Goal: Task Accomplishment & Management: Manage account settings

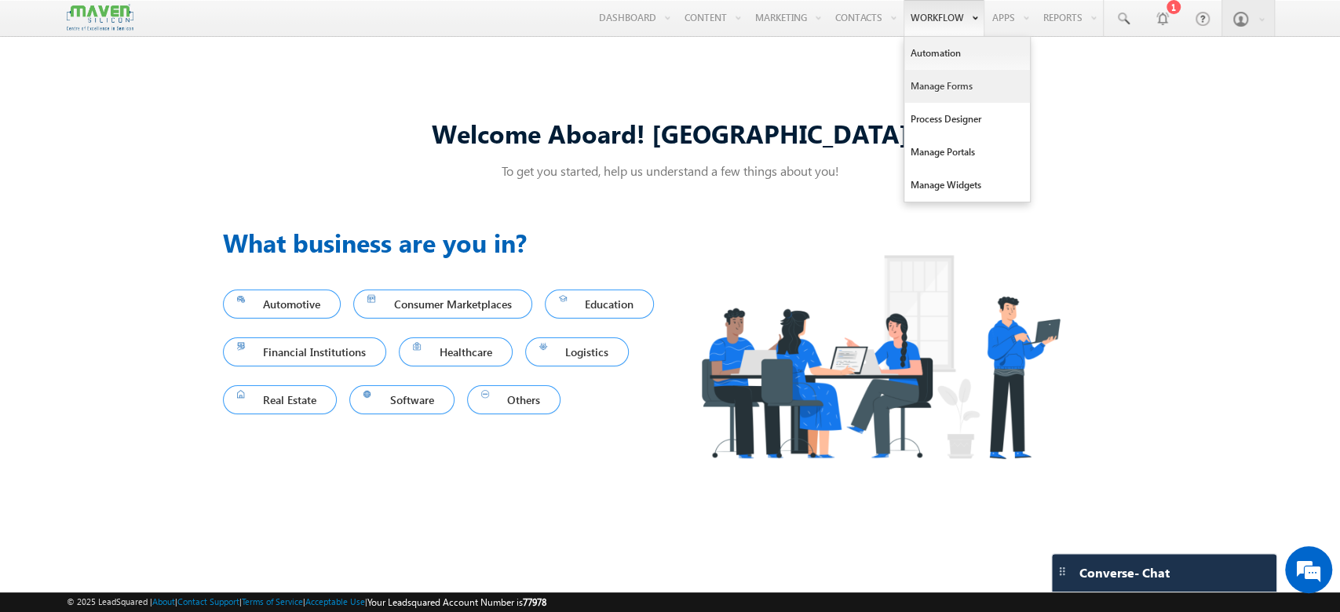
click at [974, 95] on link "Manage Forms" at bounding box center [967, 86] width 126 height 33
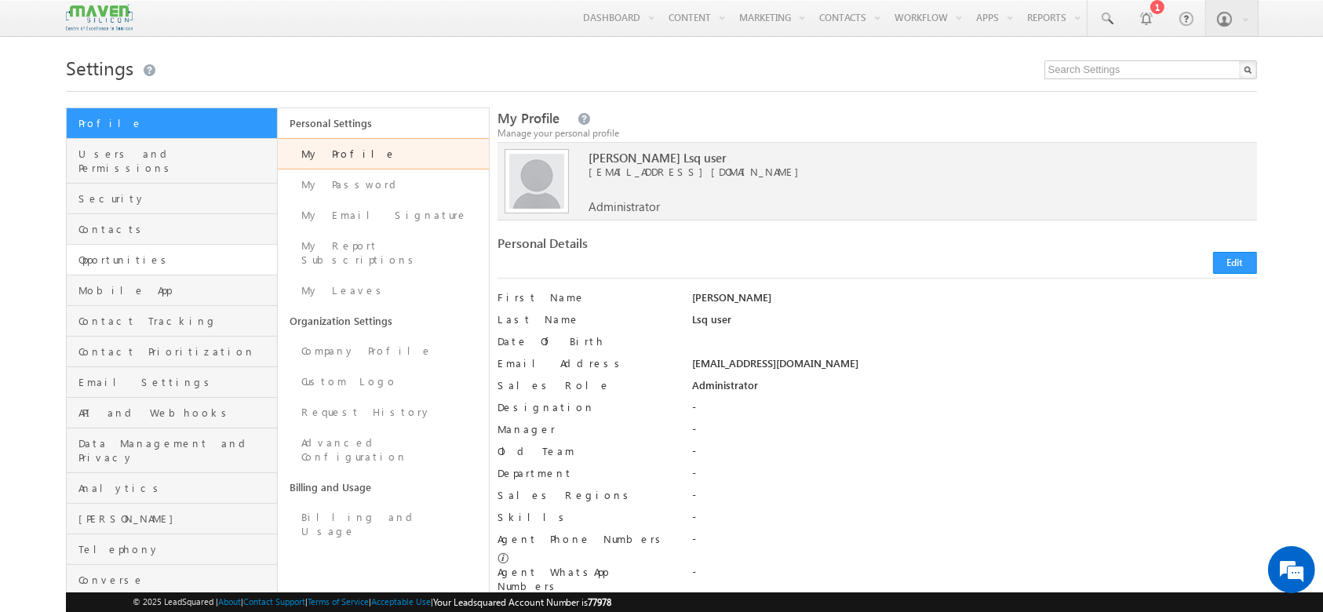
click at [156, 254] on link "Opportunities" at bounding box center [172, 260] width 210 height 31
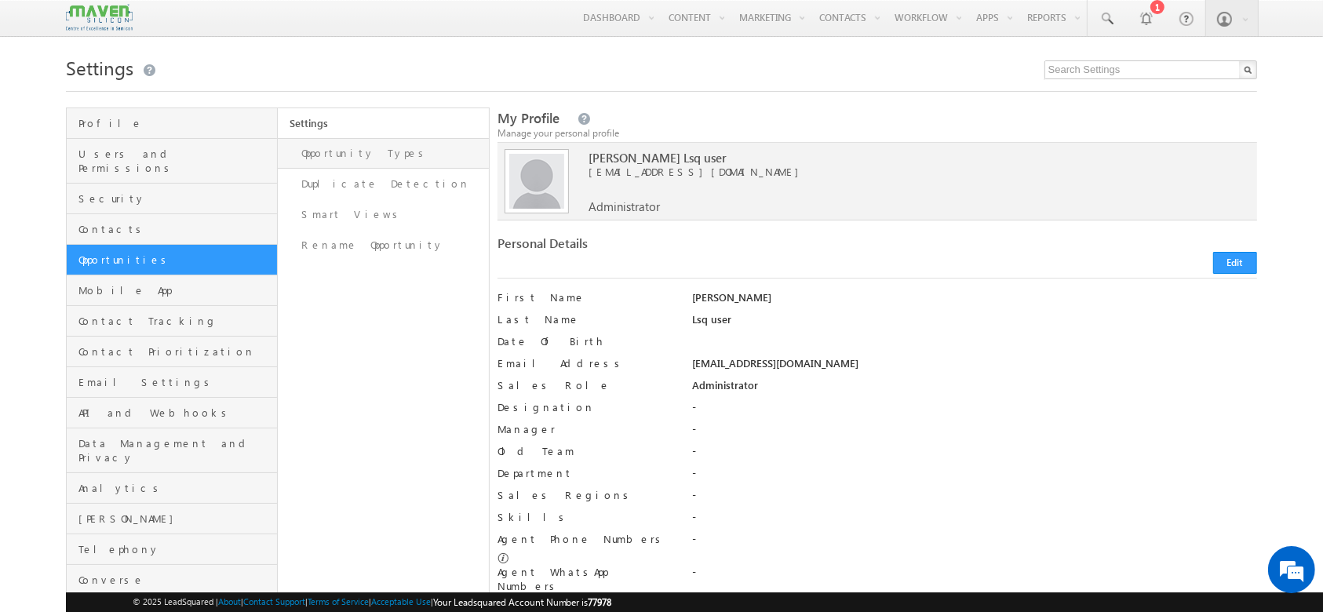
click at [376, 159] on link "Opportunity Types" at bounding box center [383, 153] width 211 height 31
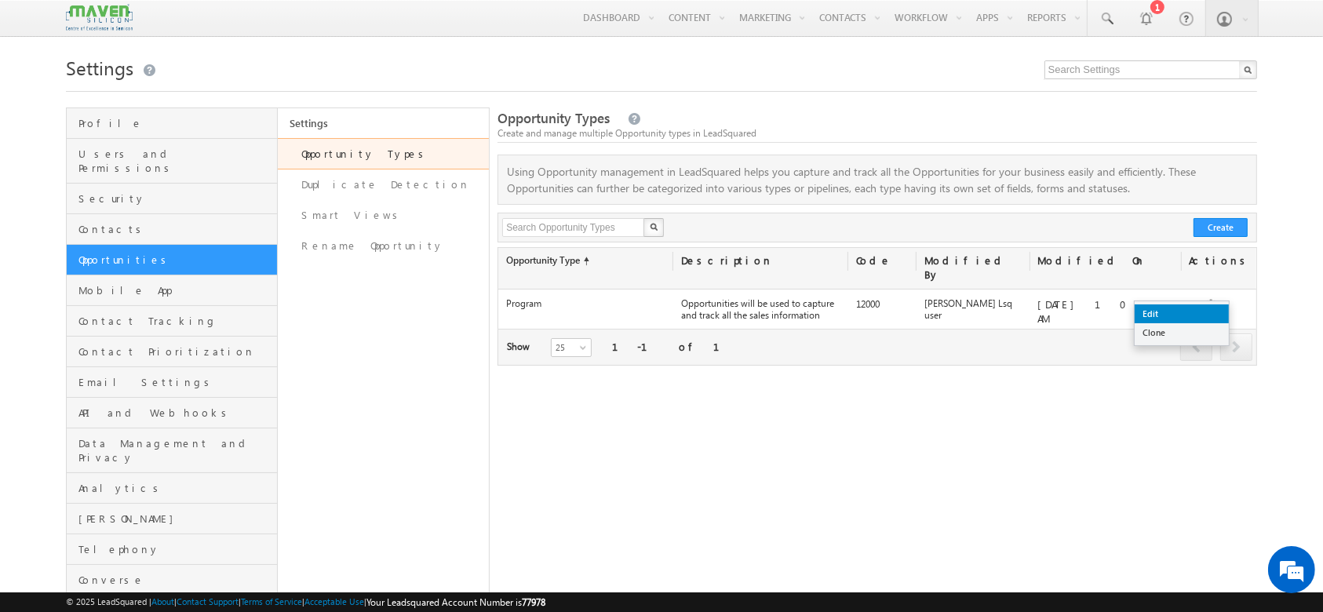
click at [1187, 312] on link "Edit" at bounding box center [1182, 313] width 94 height 19
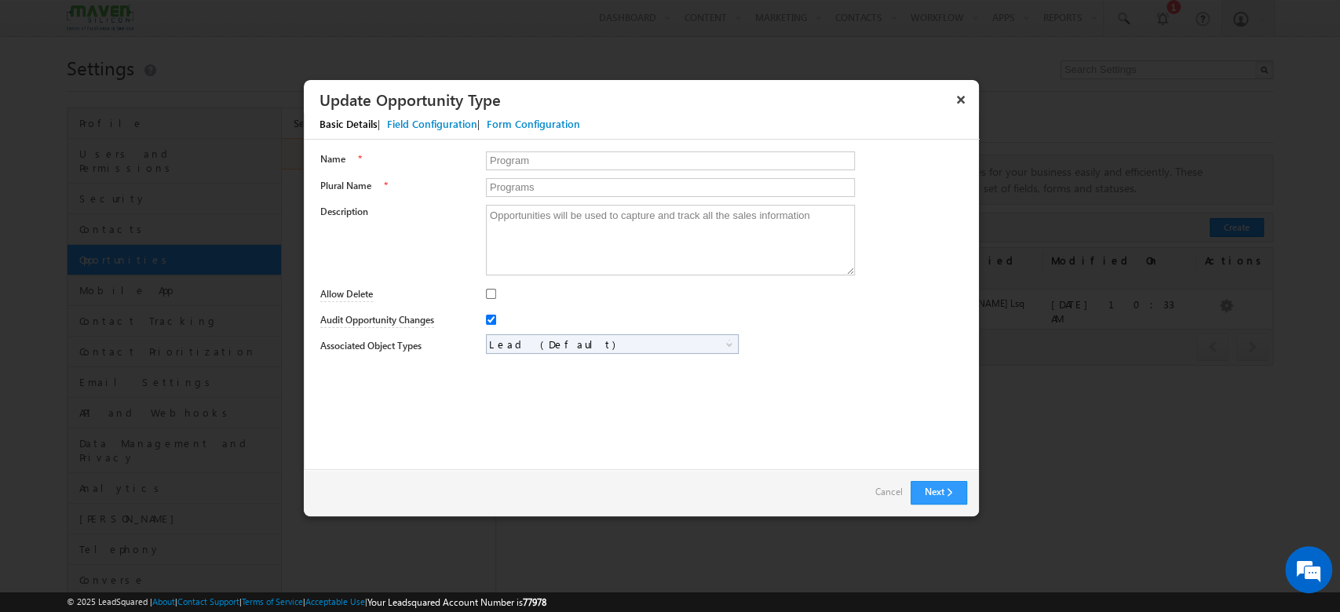
drag, startPoint x: 1187, startPoint y: 312, endPoint x: 769, endPoint y: 371, distance: 422.5
click at [769, 371] on div "Name * Program Plural Name * Programs Description Opportunities will be used to…" at bounding box center [641, 256] width 675 height 232
click at [949, 497] on button "Next" at bounding box center [938, 493] width 57 height 24
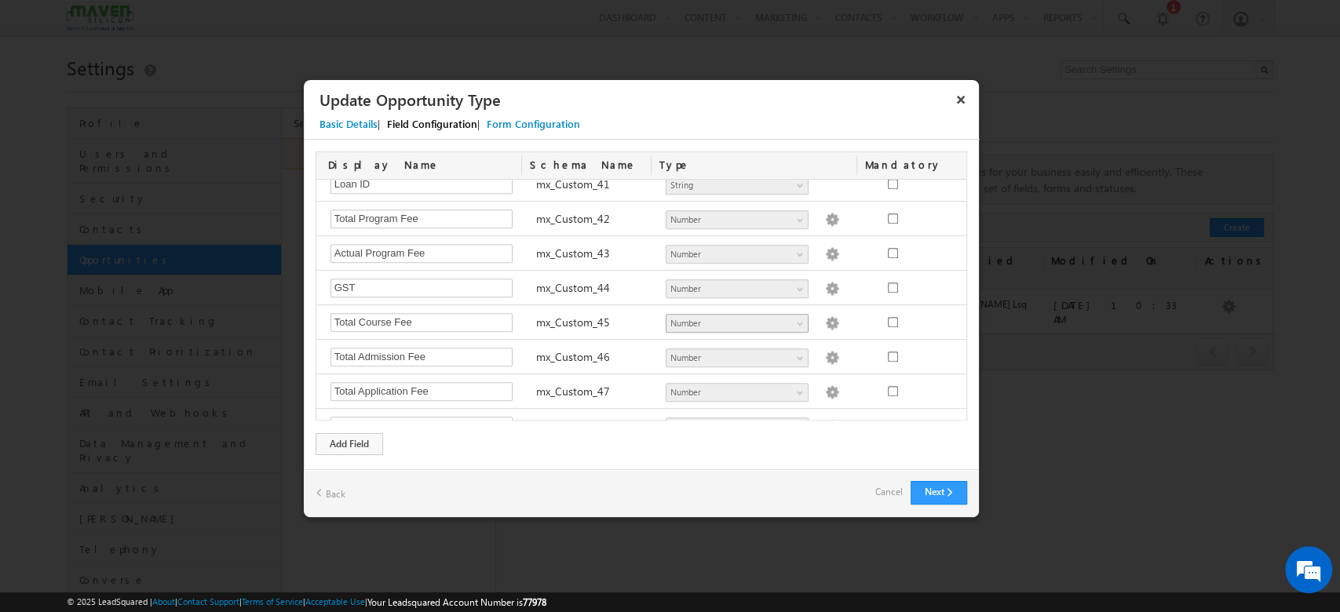
scroll to position [1150, 0]
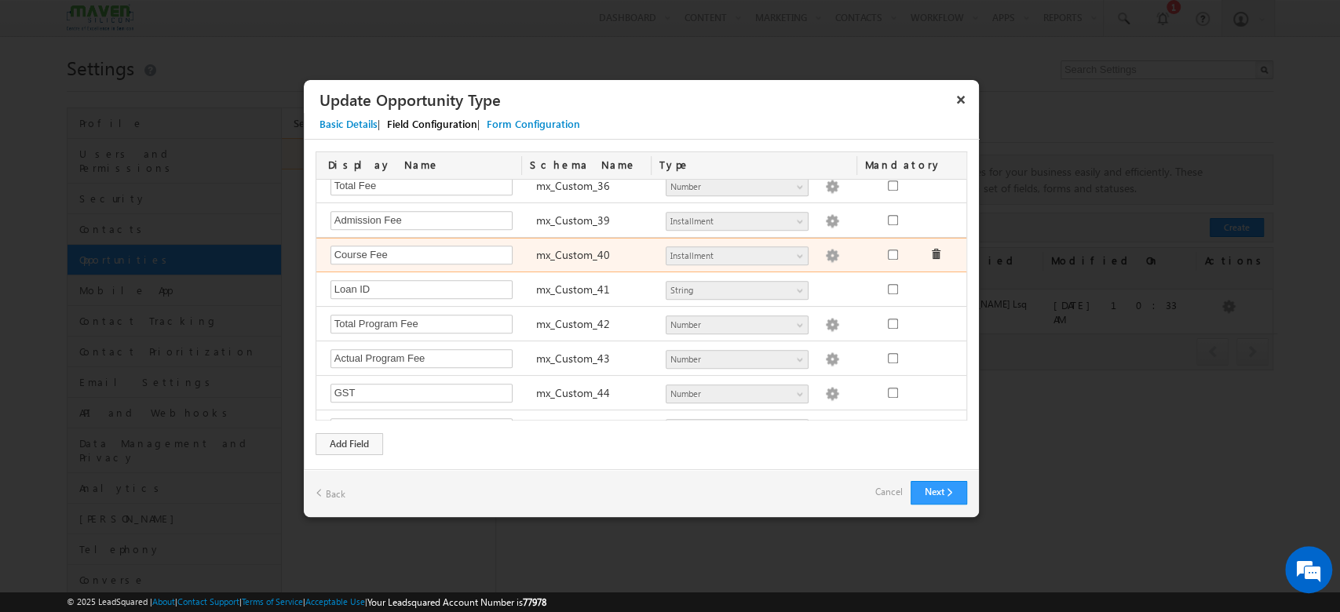
click at [825, 249] on img at bounding box center [832, 256] width 14 height 14
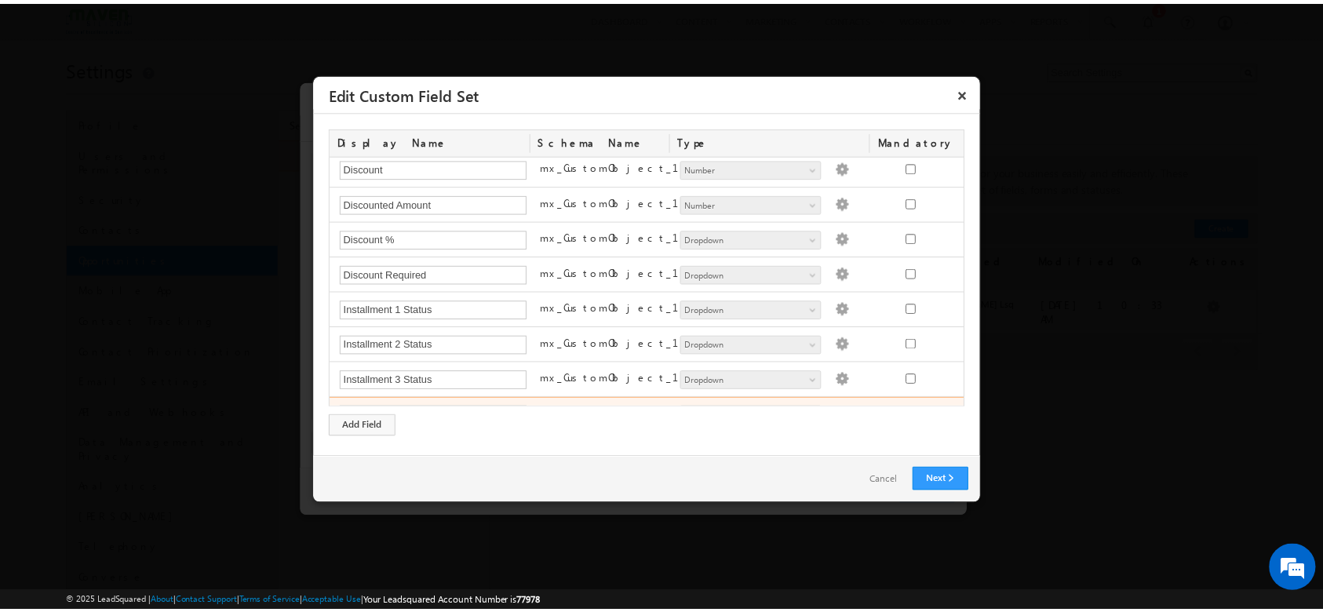
scroll to position [415, 0]
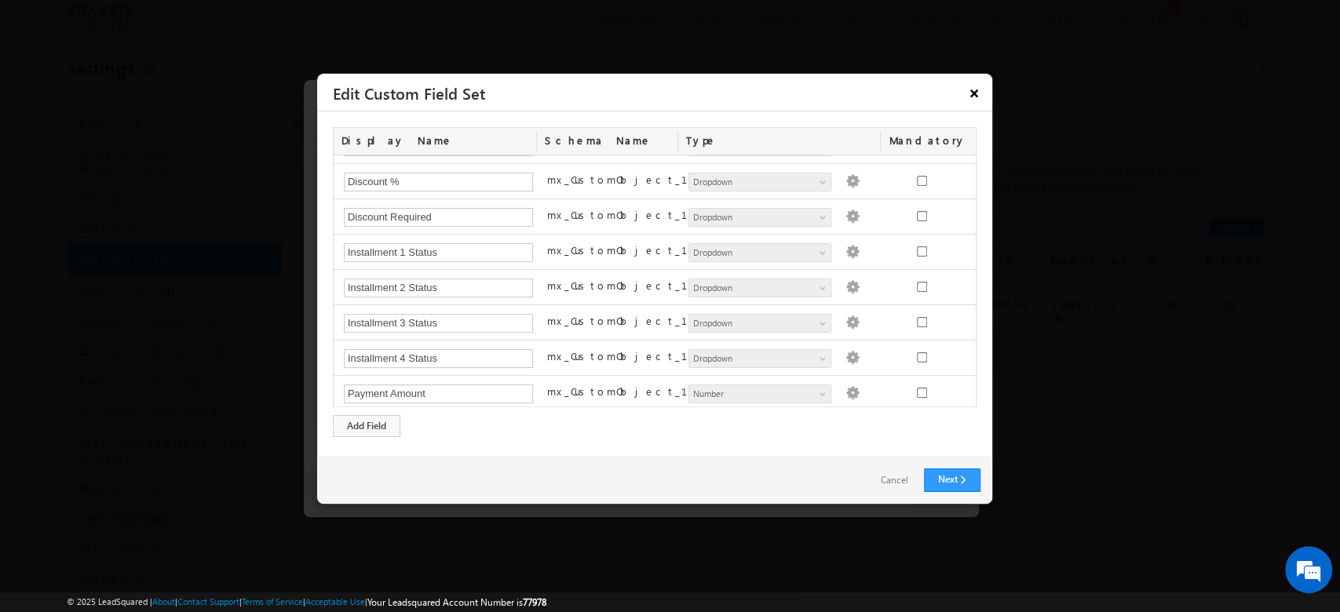
click at [977, 89] on button "×" at bounding box center [973, 92] width 25 height 27
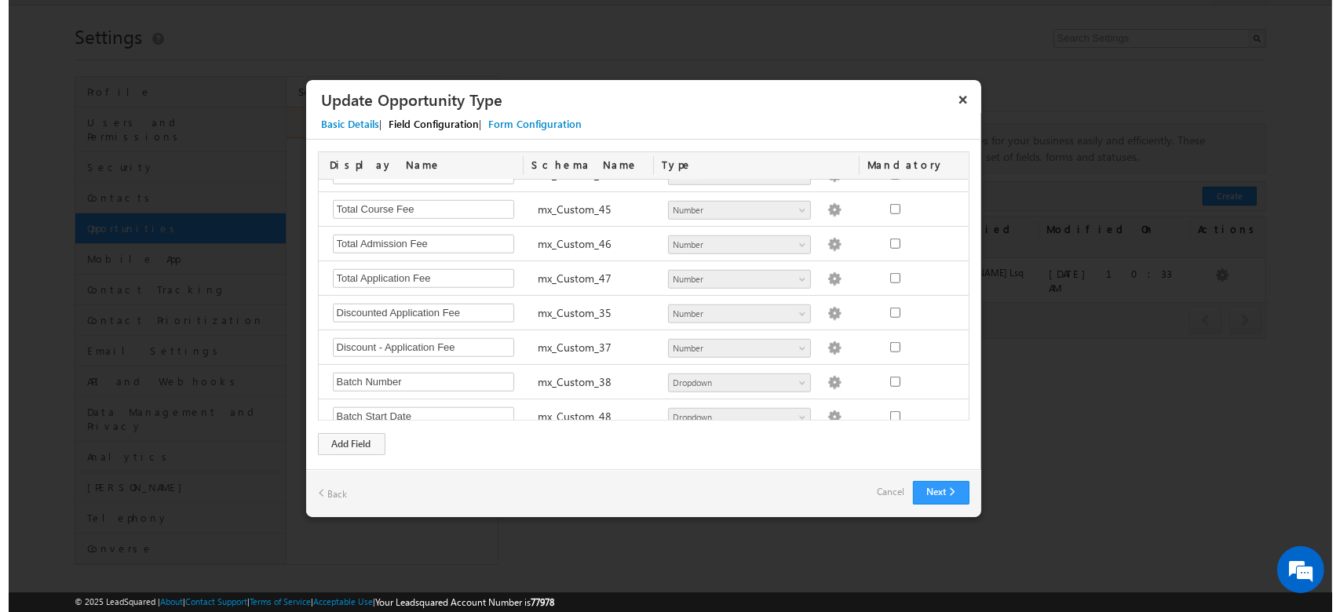
scroll to position [1682, 0]
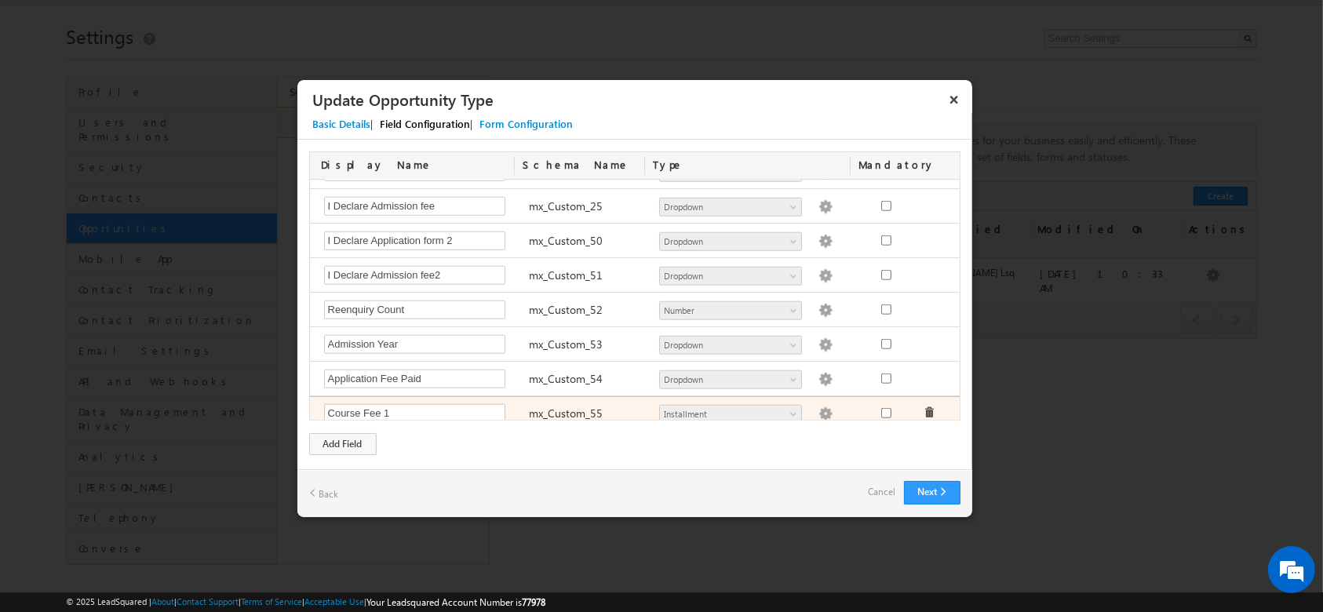
click at [818, 407] on img at bounding box center [825, 414] width 14 height 14
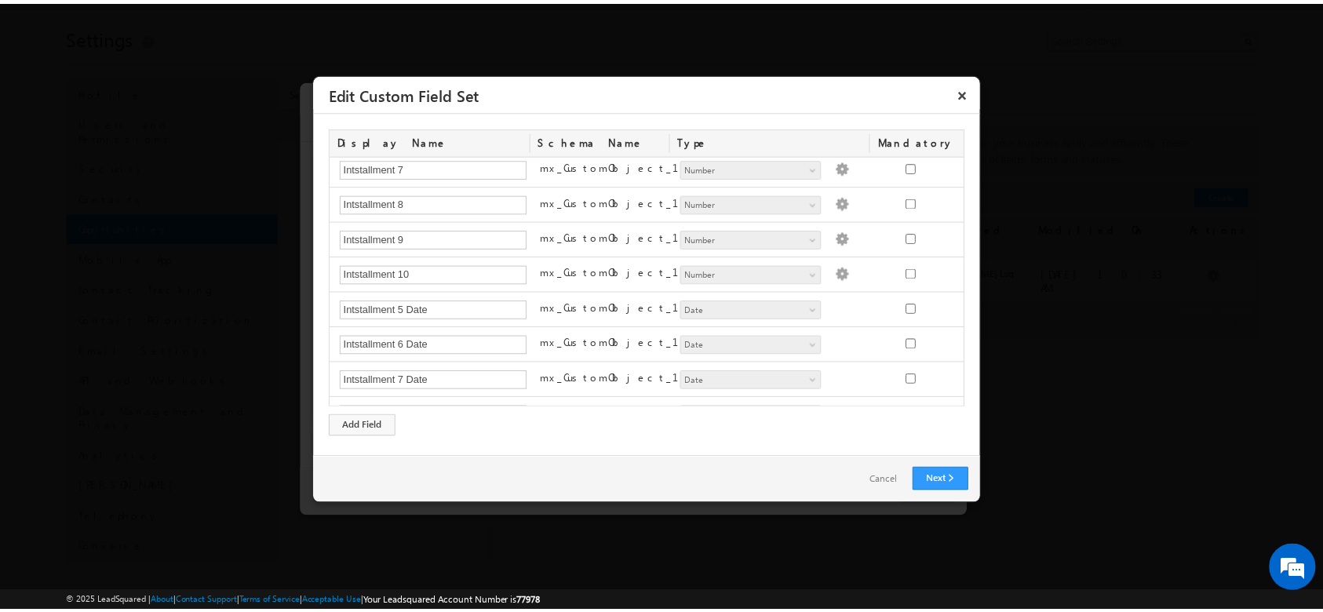
scroll to position [0, 0]
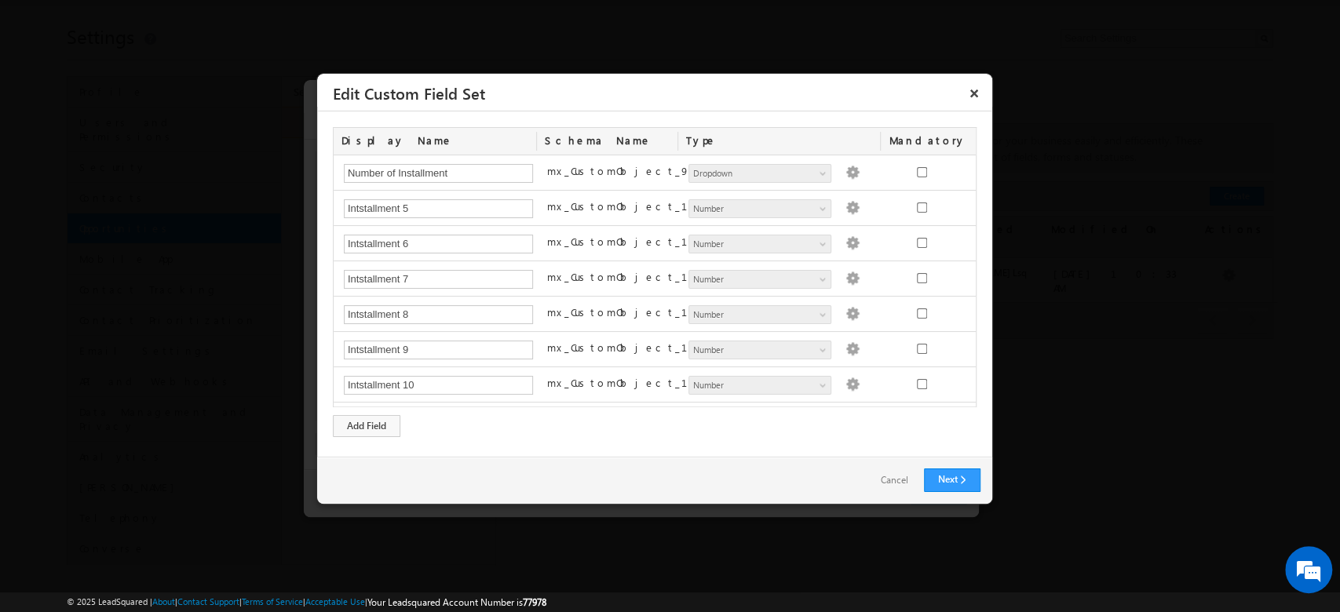
click at [886, 483] on link "Cancel" at bounding box center [894, 480] width 59 height 23
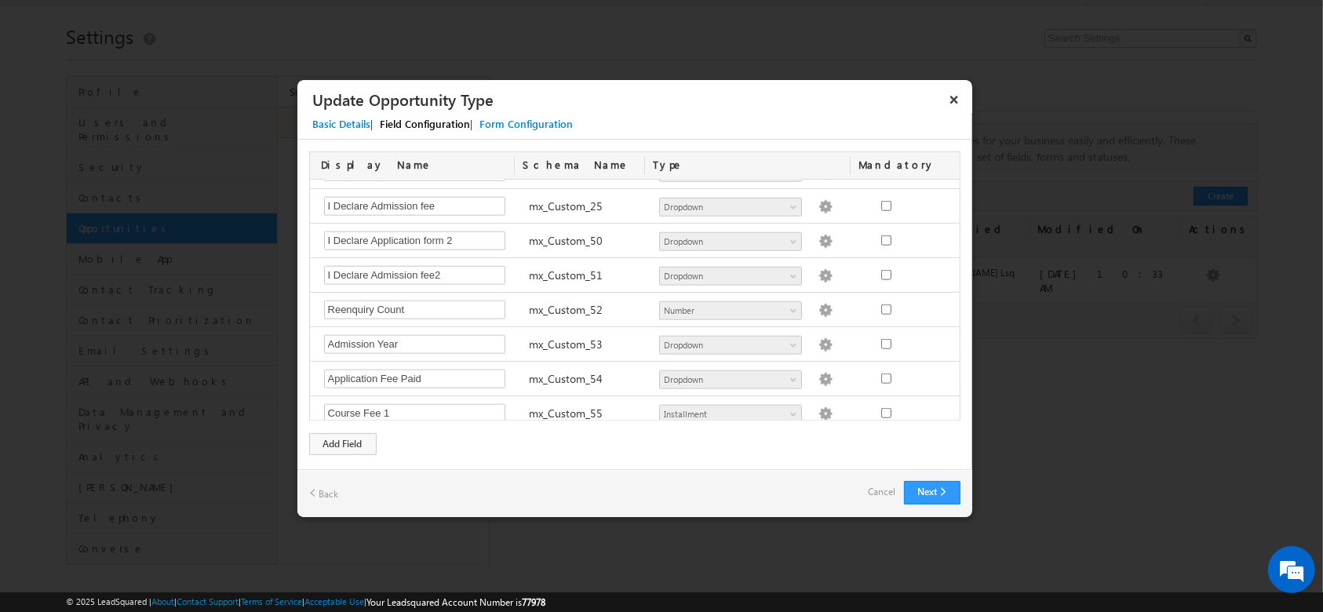
click at [873, 488] on link "Cancel" at bounding box center [882, 492] width 27 height 22
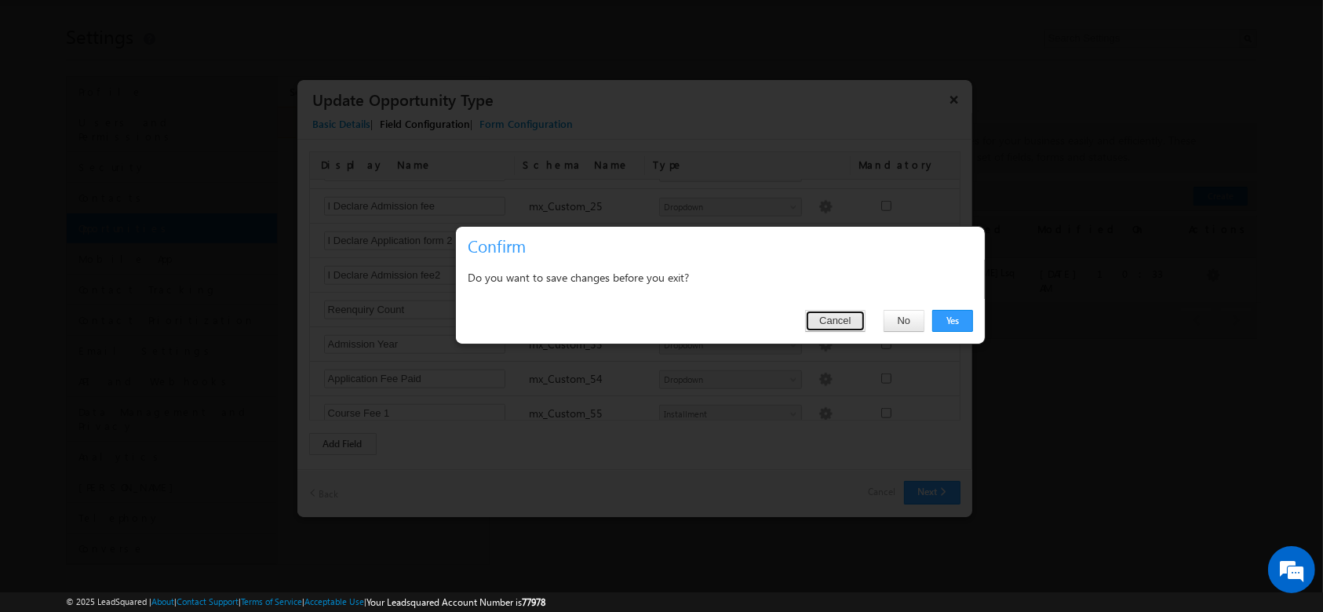
click at [856, 329] on button "Cancel" at bounding box center [835, 321] width 60 height 22
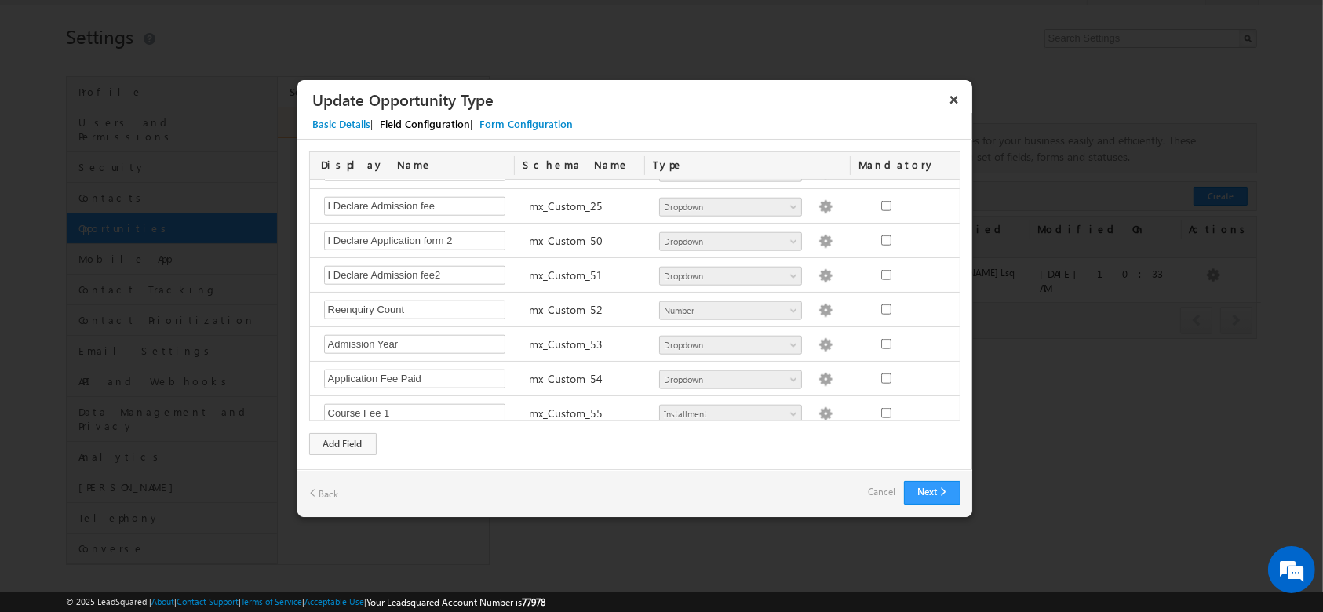
click at [872, 494] on link "Cancel" at bounding box center [882, 492] width 27 height 22
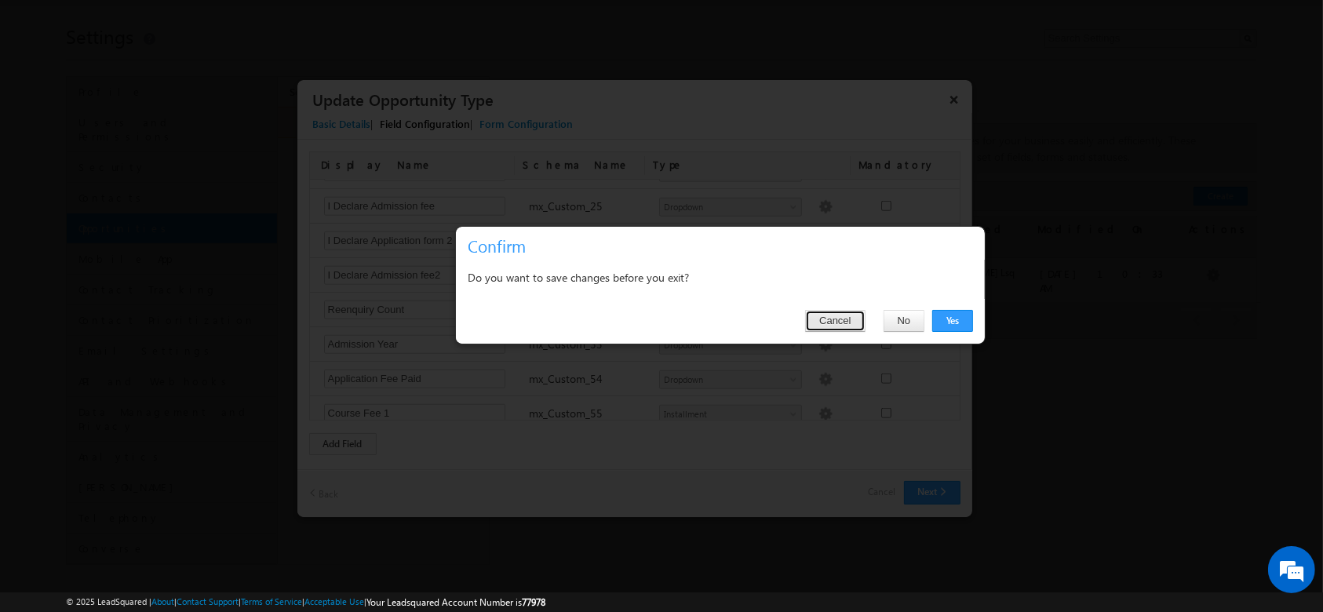
click at [840, 324] on button "Cancel" at bounding box center [835, 321] width 60 height 22
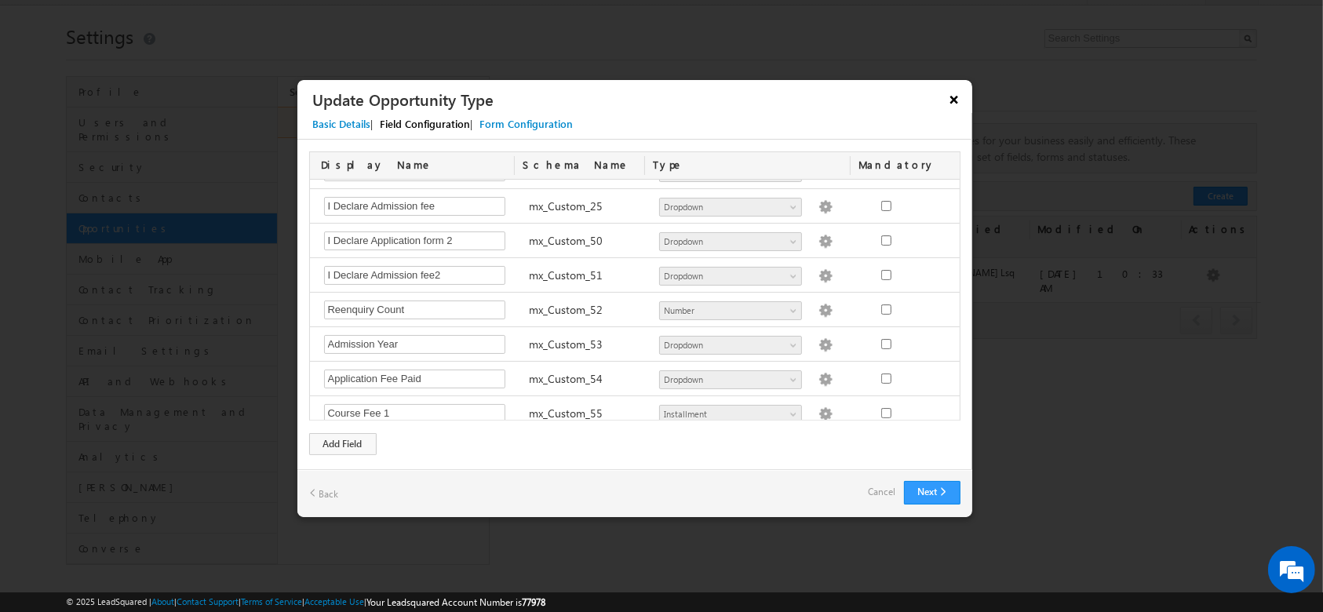
click at [957, 93] on button "×" at bounding box center [954, 99] width 25 height 27
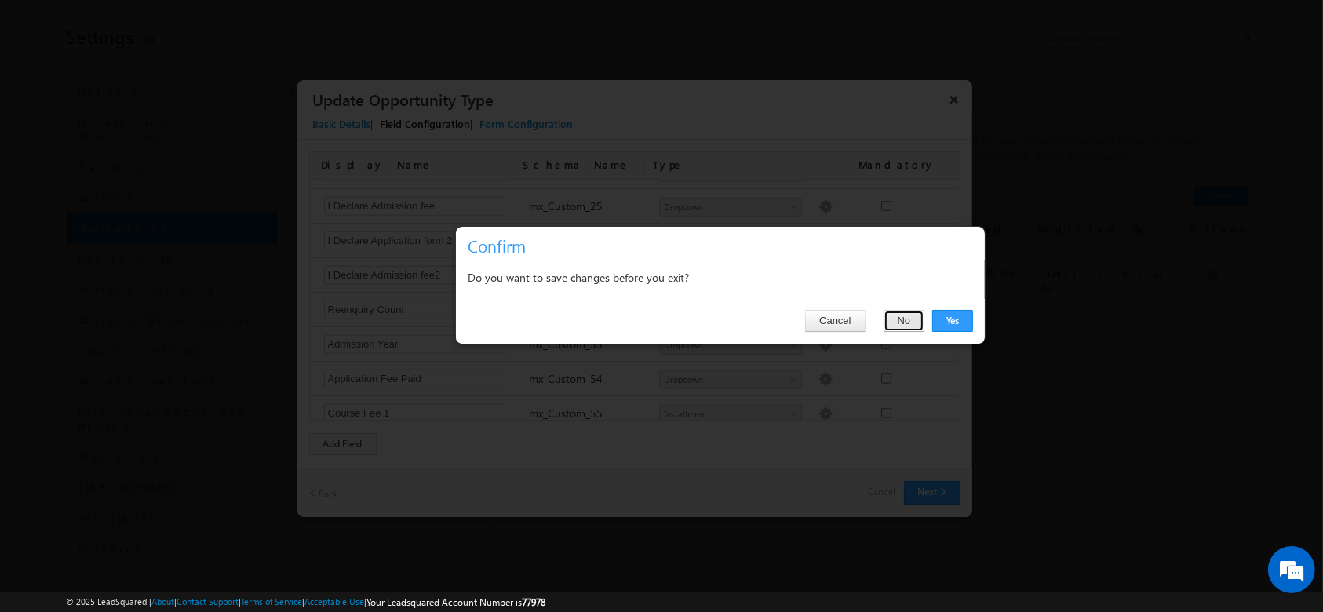
click at [903, 323] on button "No" at bounding box center [905, 321] width 42 height 22
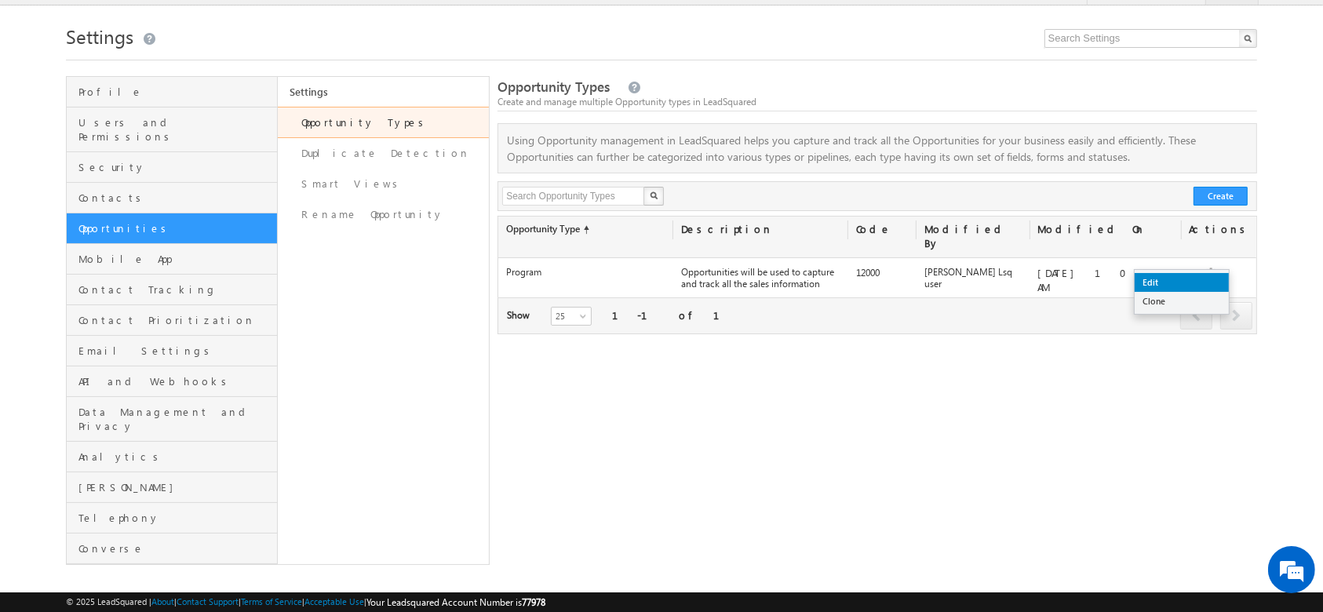
click at [1157, 285] on link "Edit" at bounding box center [1182, 282] width 94 height 19
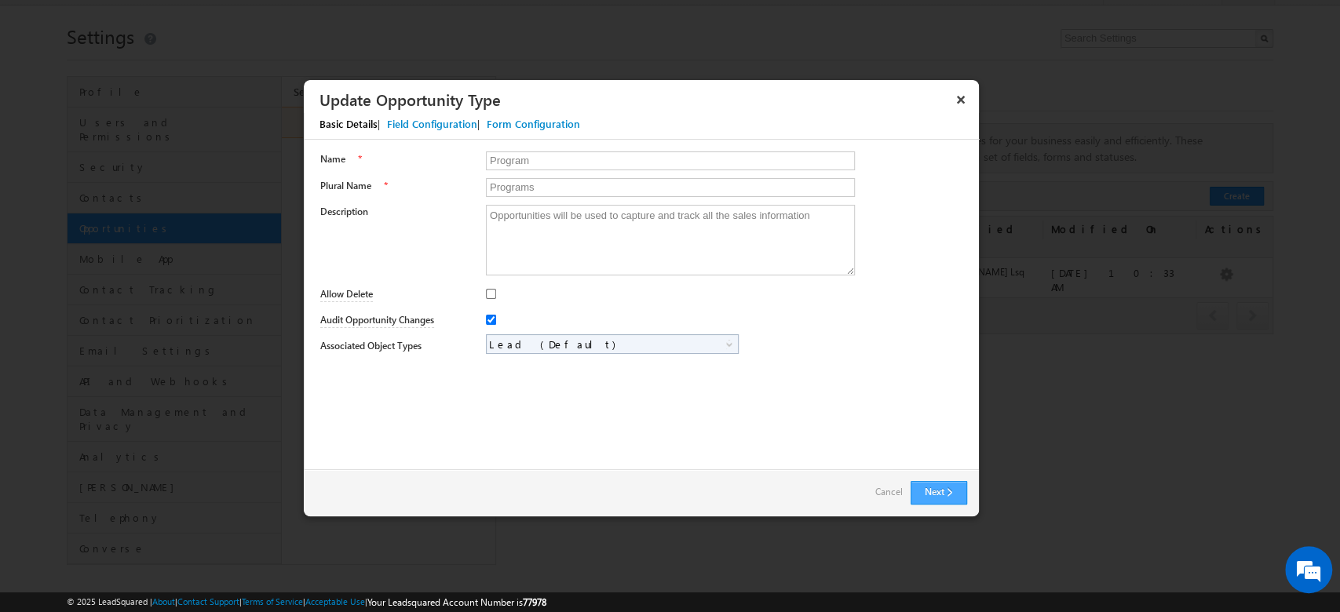
click at [941, 494] on button "Next" at bounding box center [938, 493] width 57 height 24
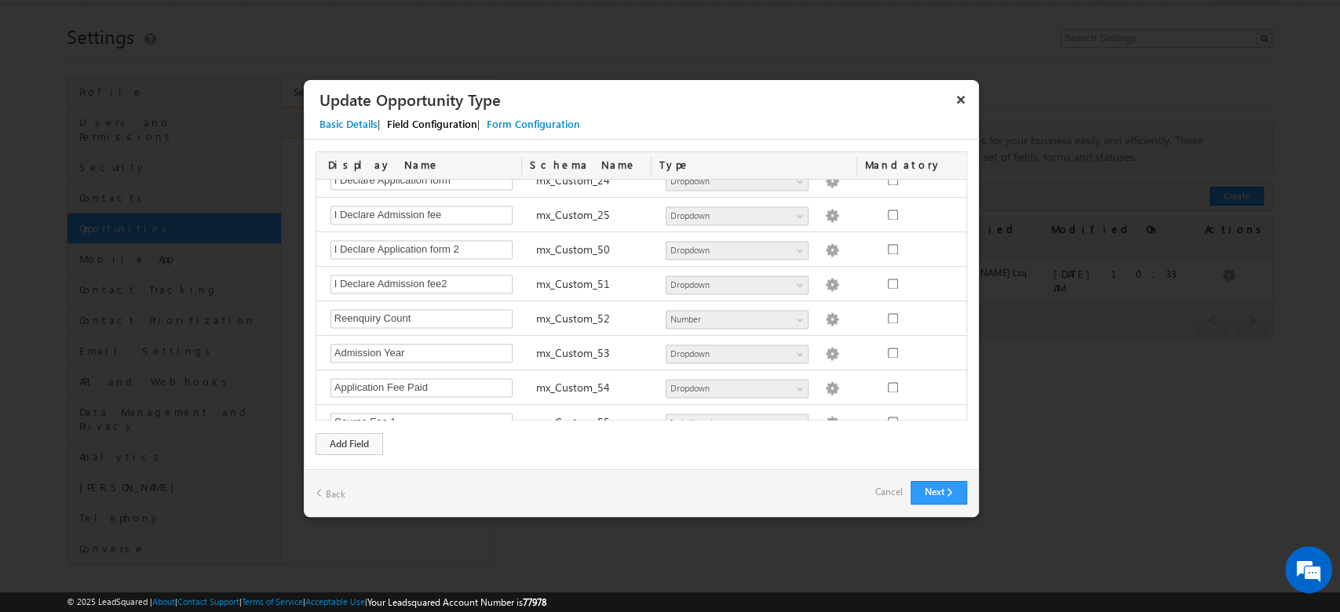
scroll to position [1682, 0]
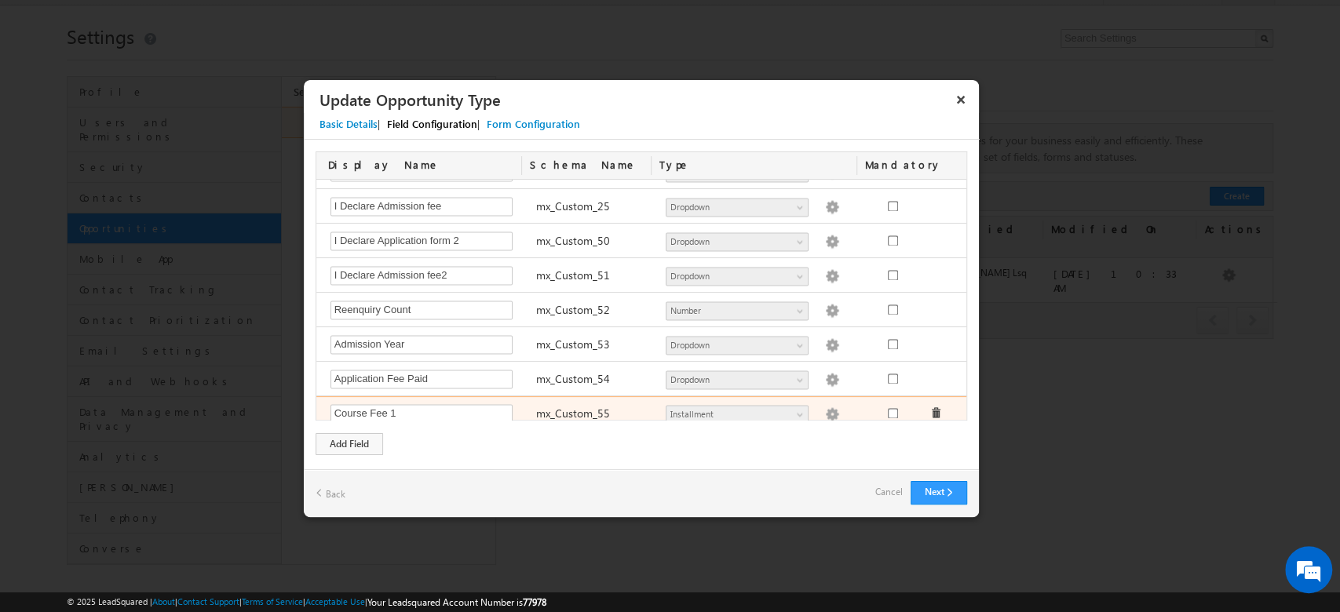
click at [825, 407] on img at bounding box center [832, 414] width 14 height 14
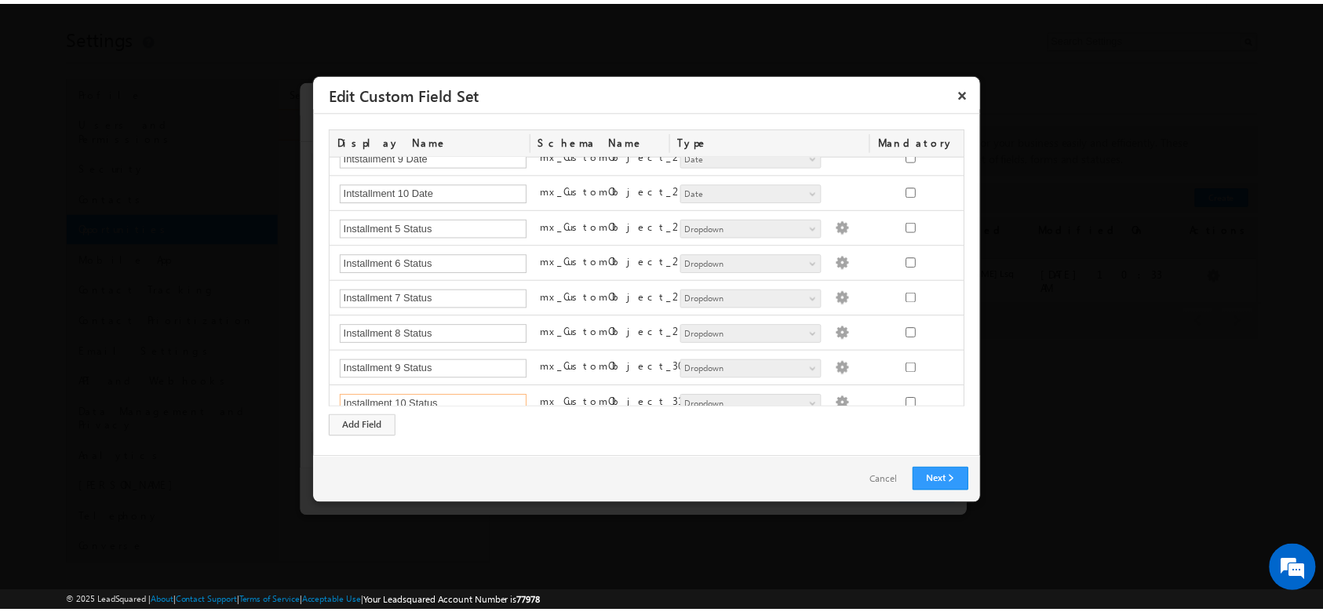
scroll to position [415, 0]
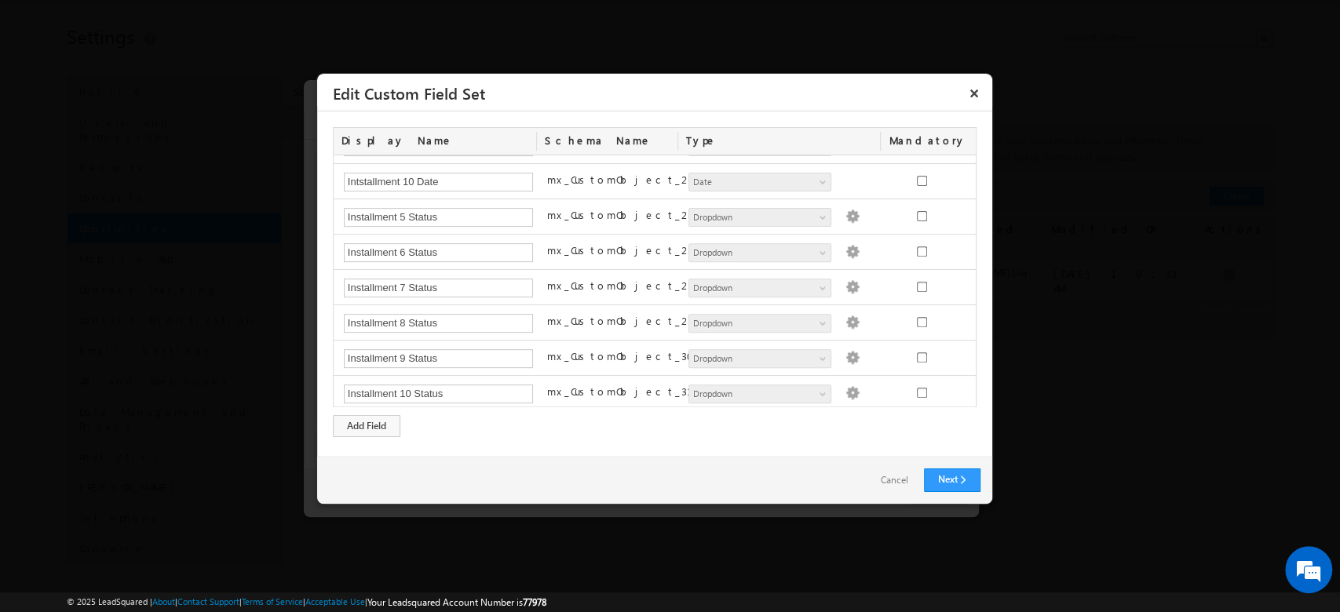
click at [888, 482] on link "Cancel" at bounding box center [894, 480] width 59 height 23
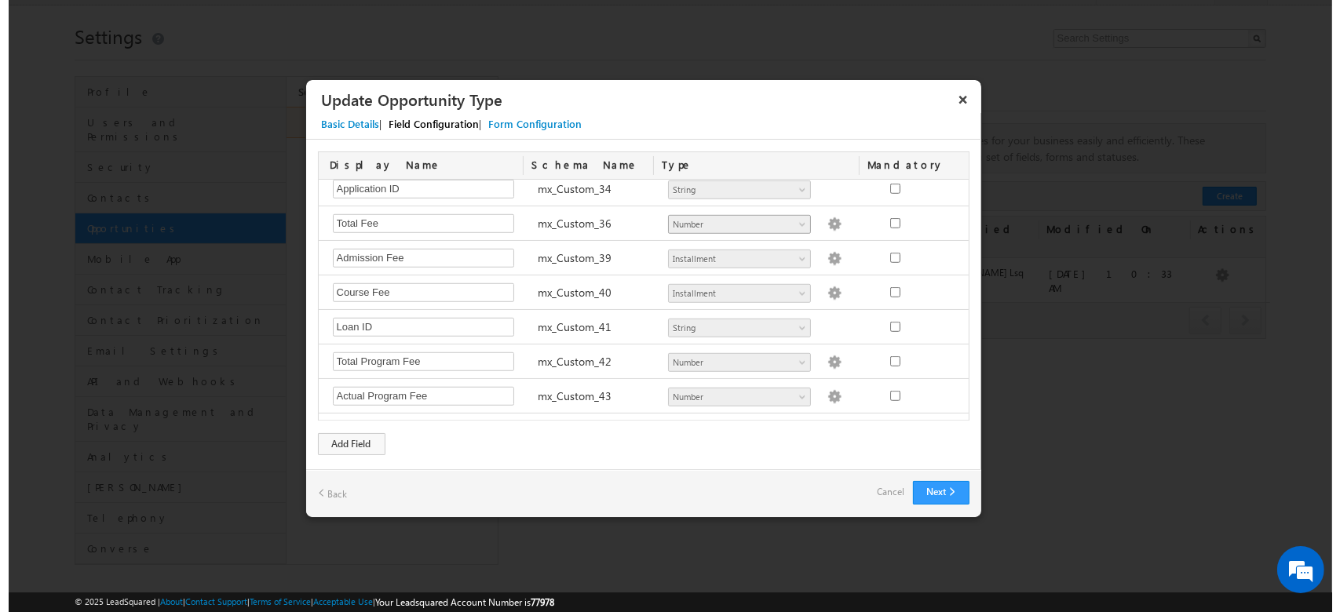
scroll to position [1112, 0]
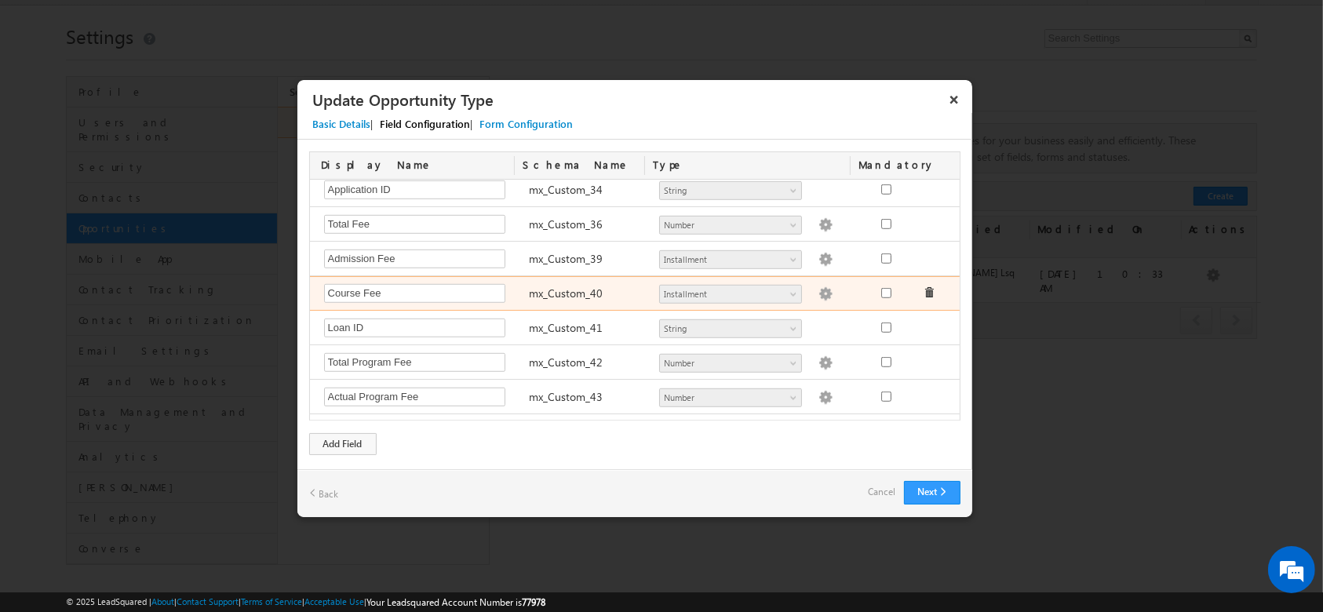
click at [818, 290] on img at bounding box center [825, 294] width 14 height 14
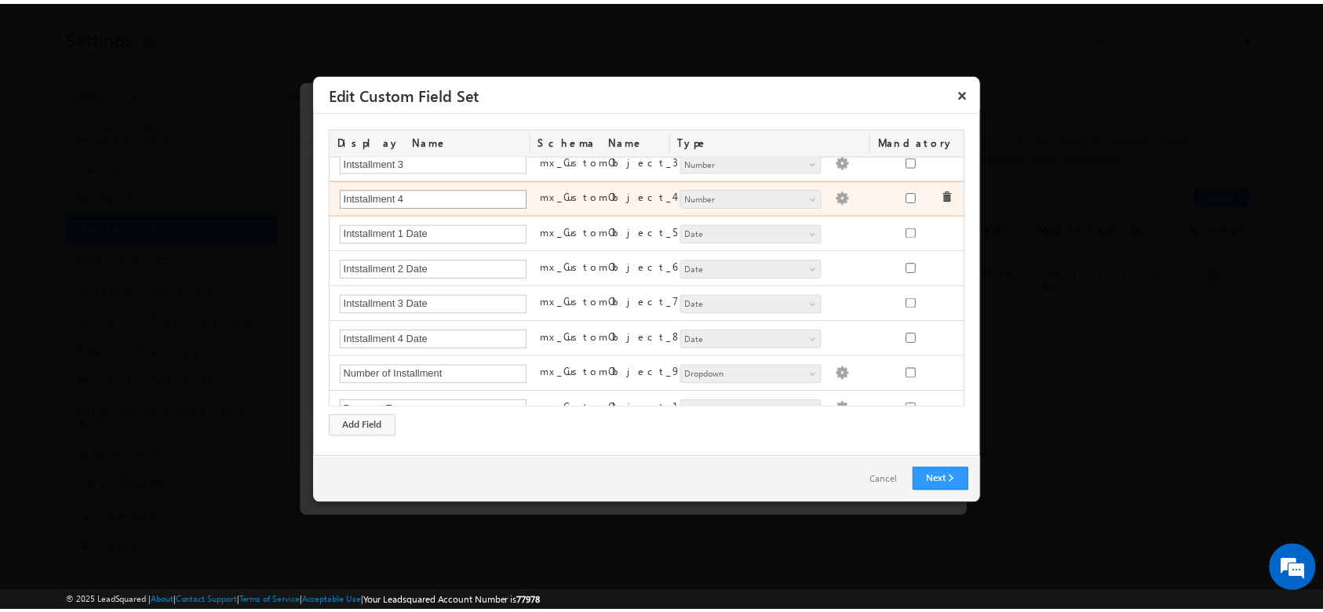
scroll to position [0, 0]
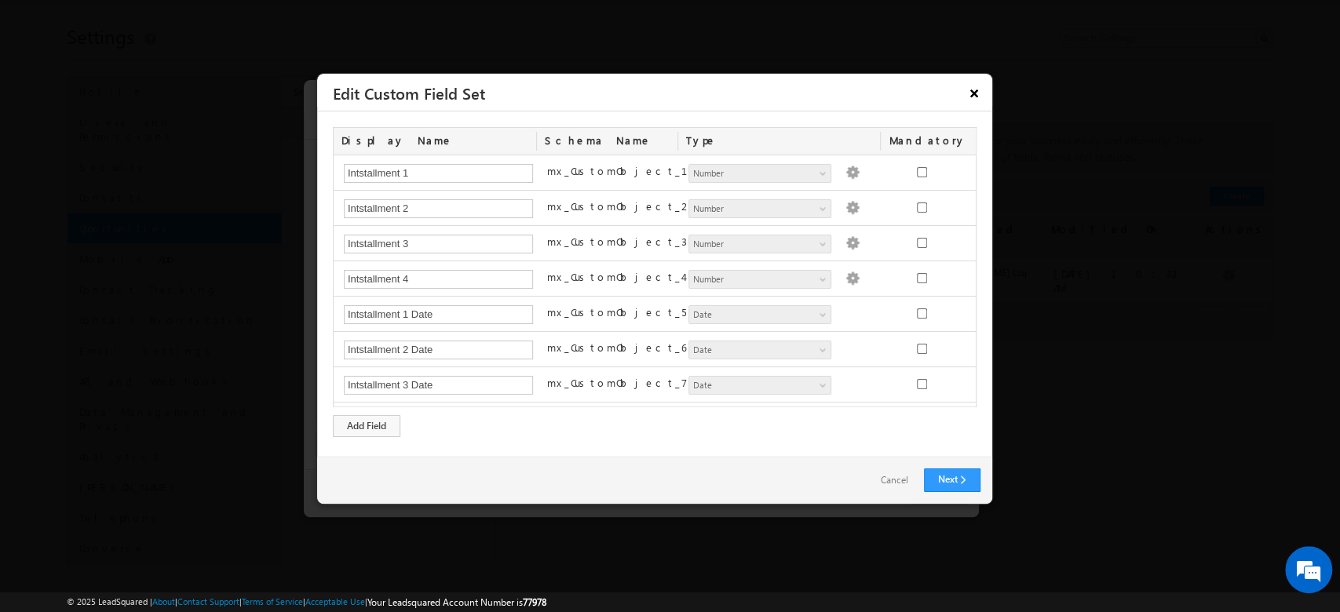
click at [969, 90] on button "×" at bounding box center [973, 92] width 25 height 27
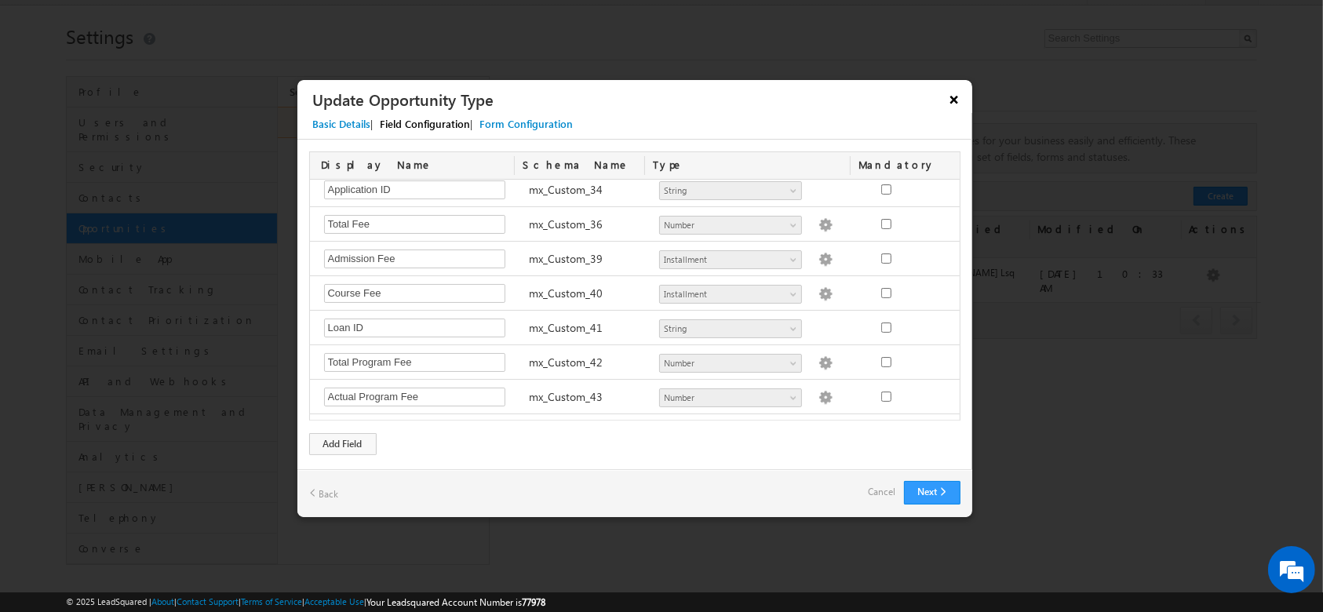
click at [951, 91] on button "×" at bounding box center [954, 99] width 25 height 27
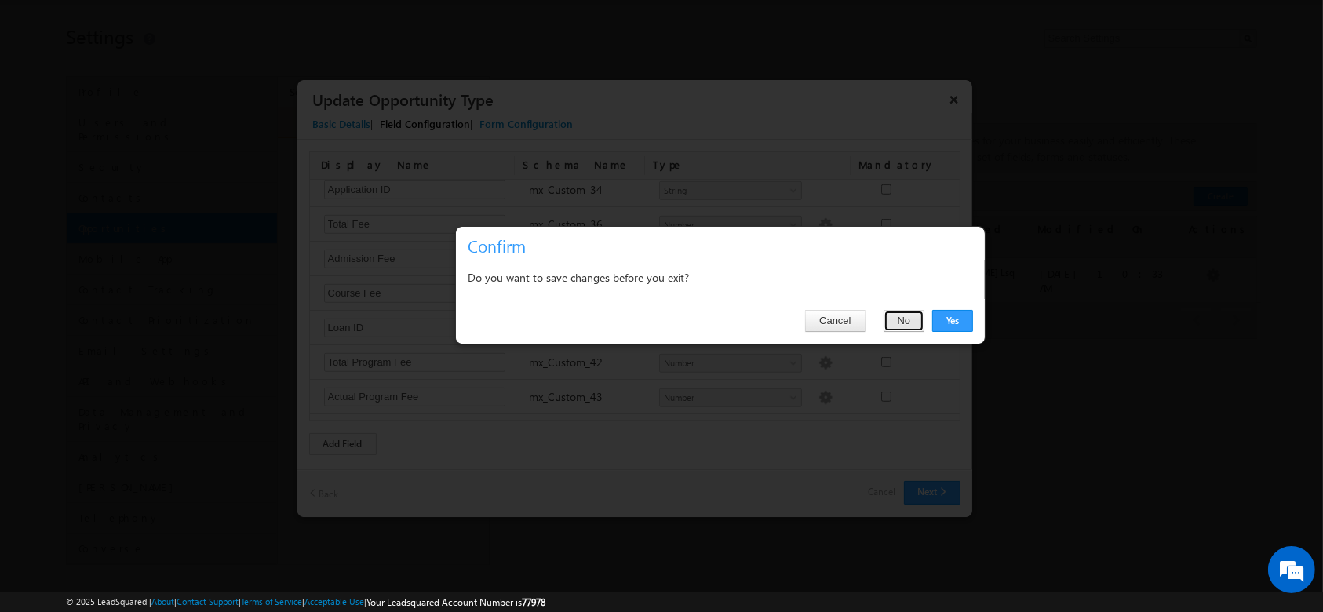
click at [906, 322] on button "No" at bounding box center [905, 321] width 42 height 22
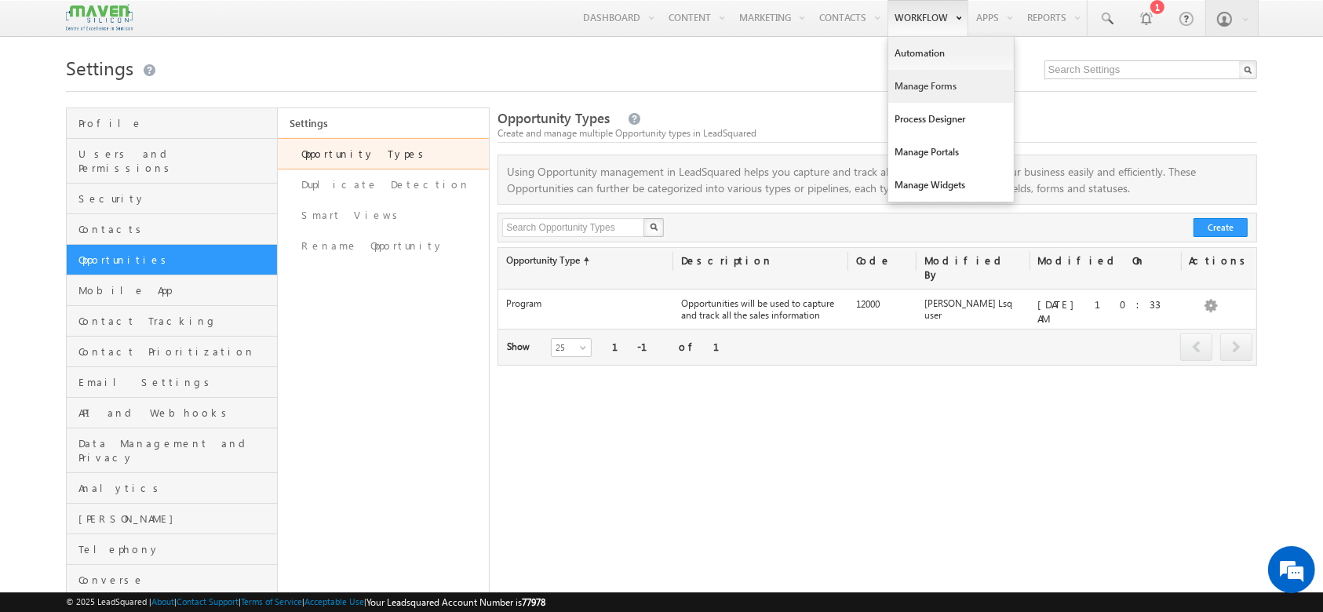
drag, startPoint x: 924, startPoint y: 106, endPoint x: 911, endPoint y: 84, distance: 25.3
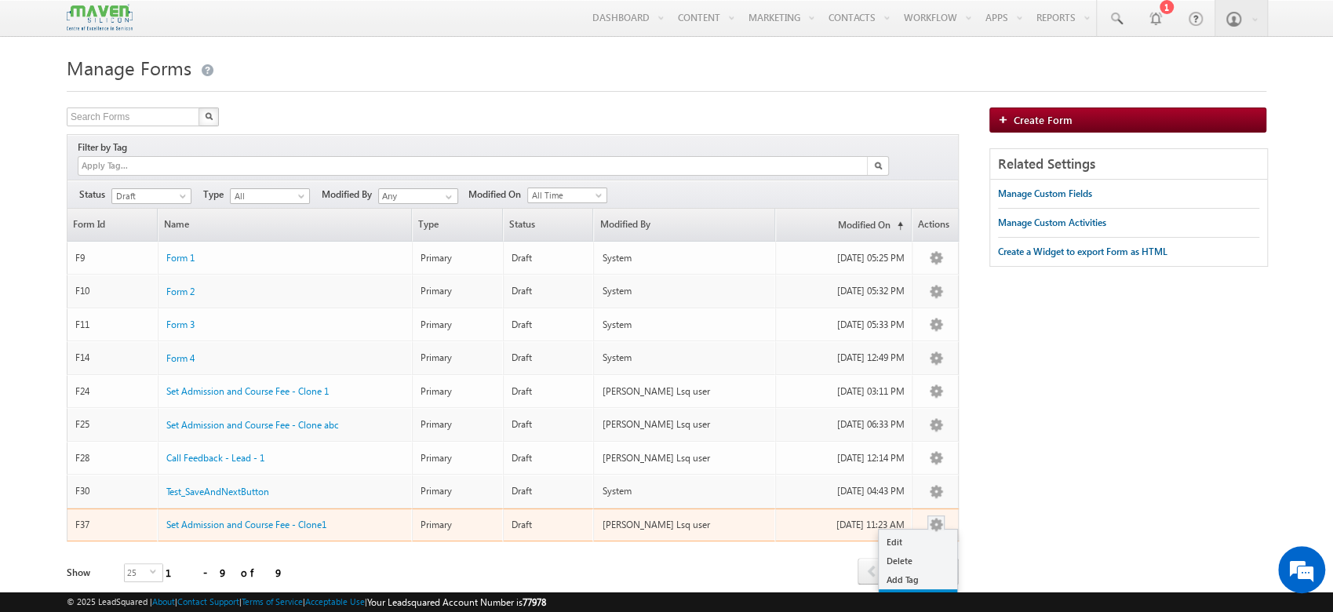
click at [923, 589] on link "Clone" at bounding box center [918, 598] width 78 height 19
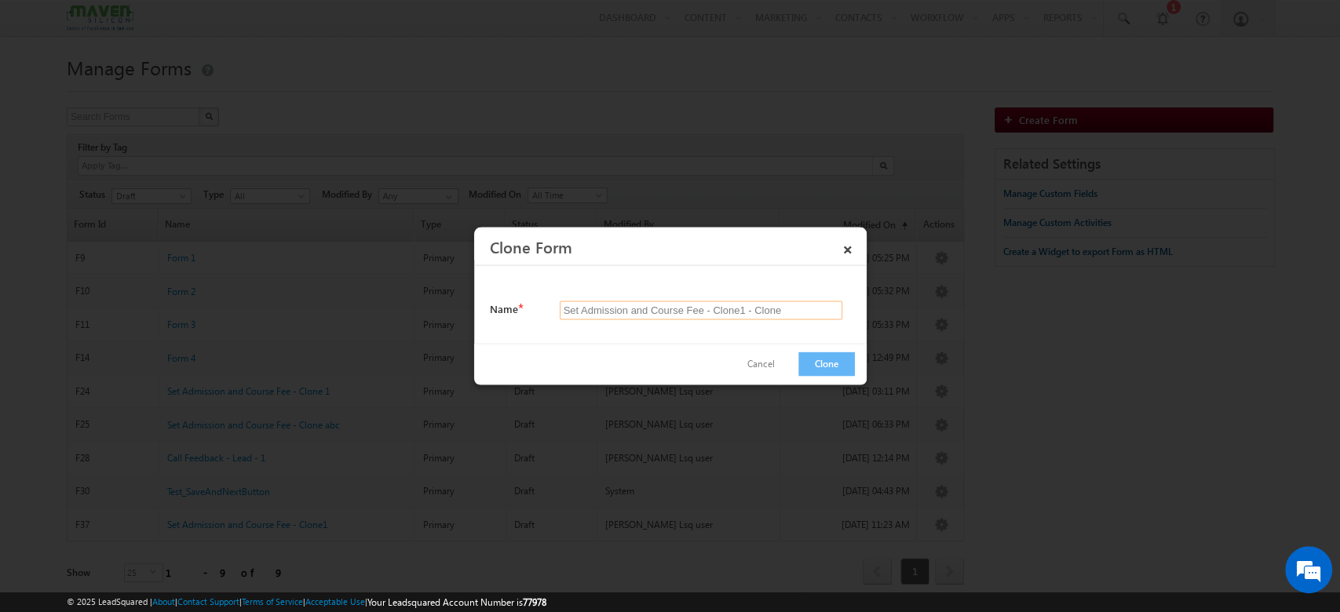
click at [782, 309] on input "Set Admission and Course Fee - Clone1 - Clone" at bounding box center [701, 310] width 283 height 19
type input "Set Admission and Course Fee - serial"
click at [822, 363] on button "Clone" at bounding box center [826, 364] width 57 height 24
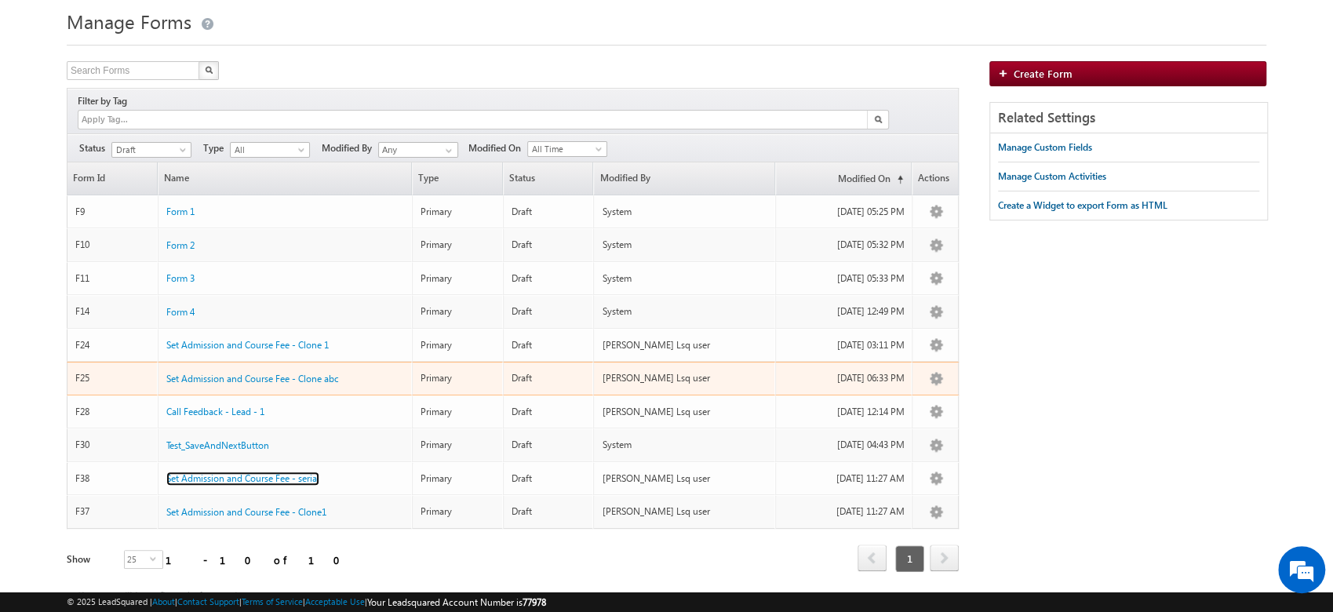
scroll to position [72, 0]
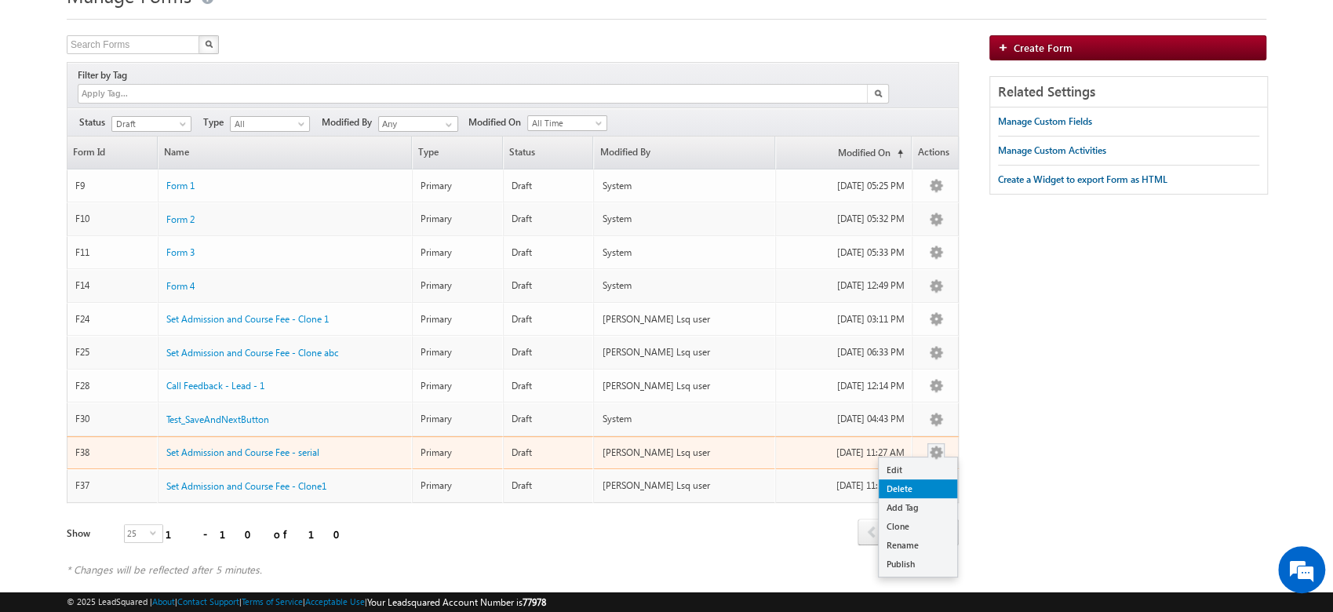
click at [918, 479] on link "Delete" at bounding box center [918, 488] width 78 height 19
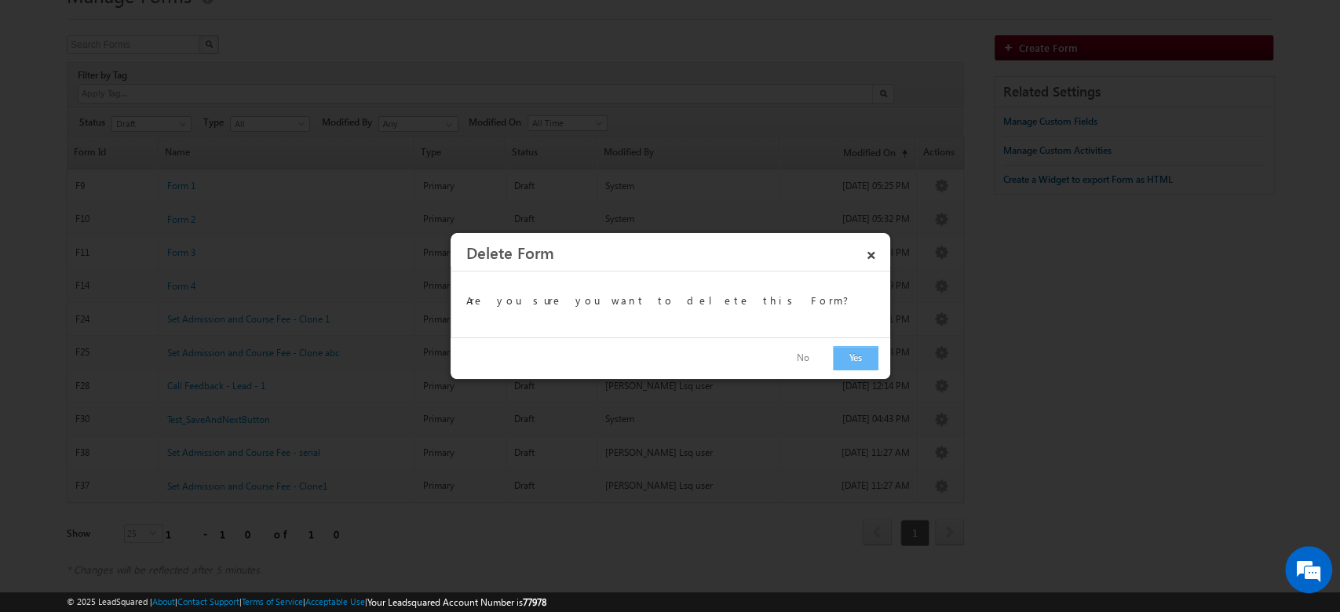
click at [841, 355] on button "Yes" at bounding box center [856, 358] width 46 height 24
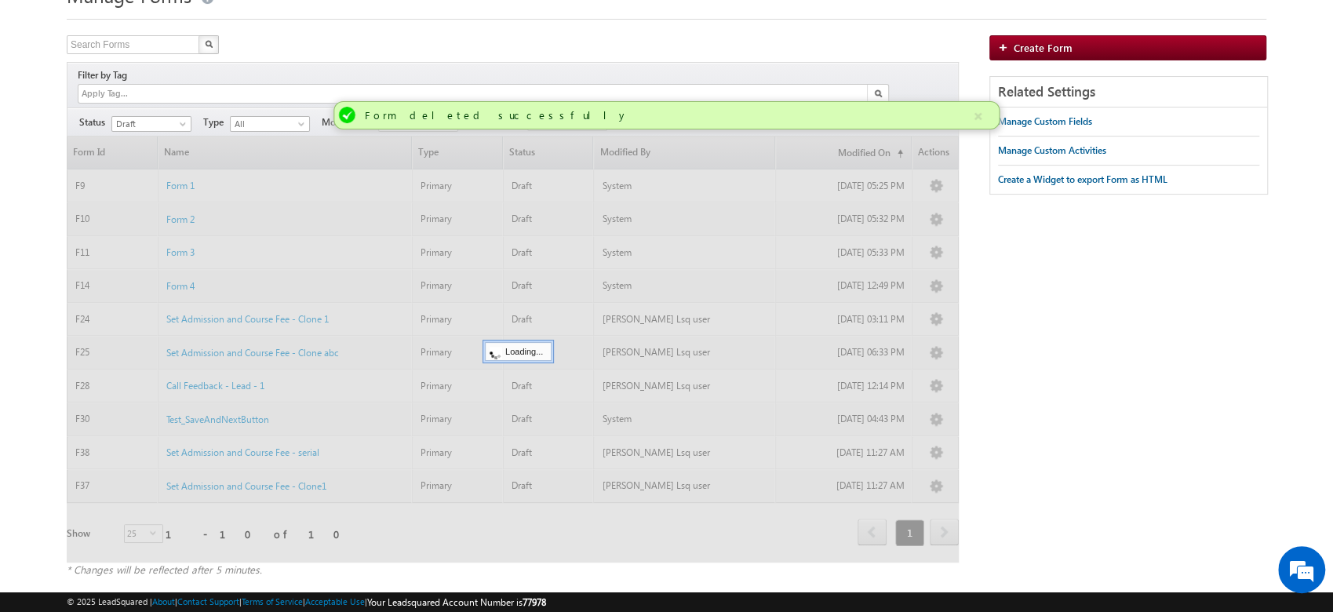
scroll to position [39, 0]
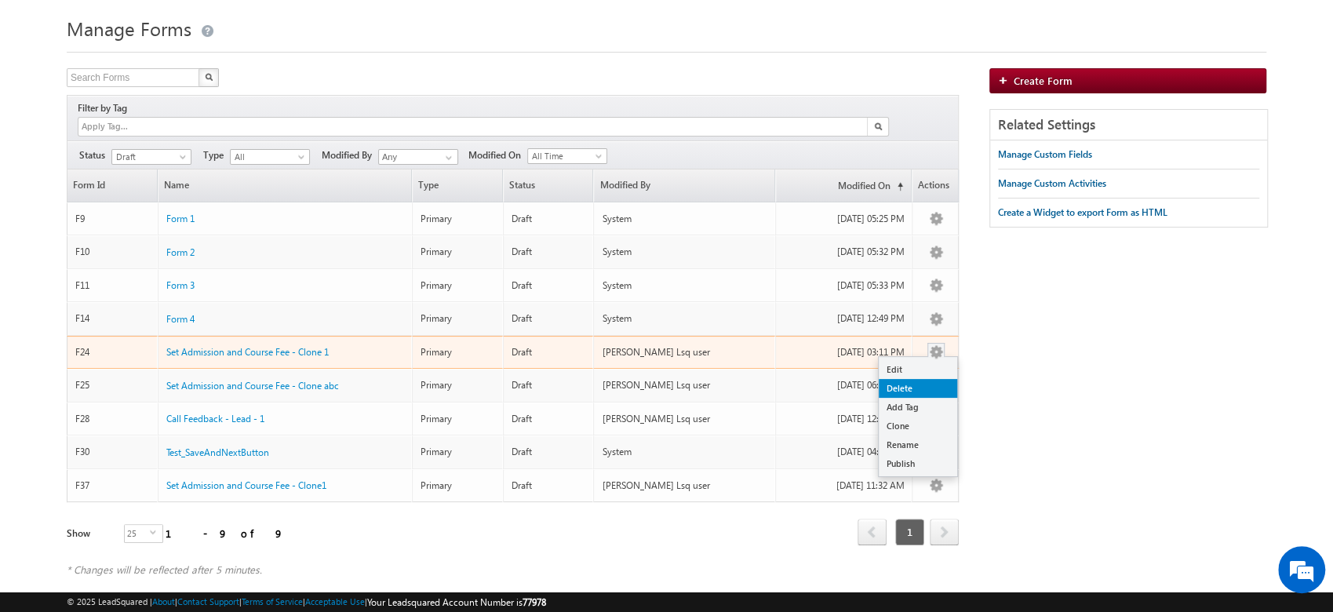
click at [906, 379] on link "Delete" at bounding box center [918, 388] width 78 height 19
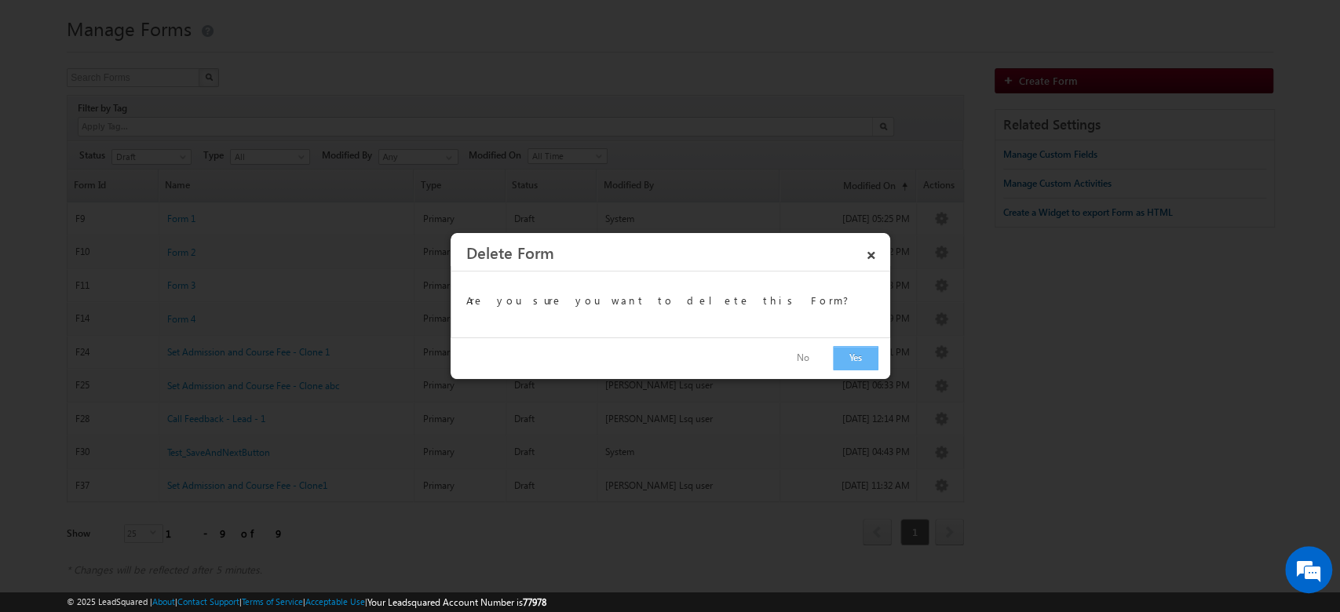
click at [841, 351] on button "Yes" at bounding box center [856, 358] width 46 height 24
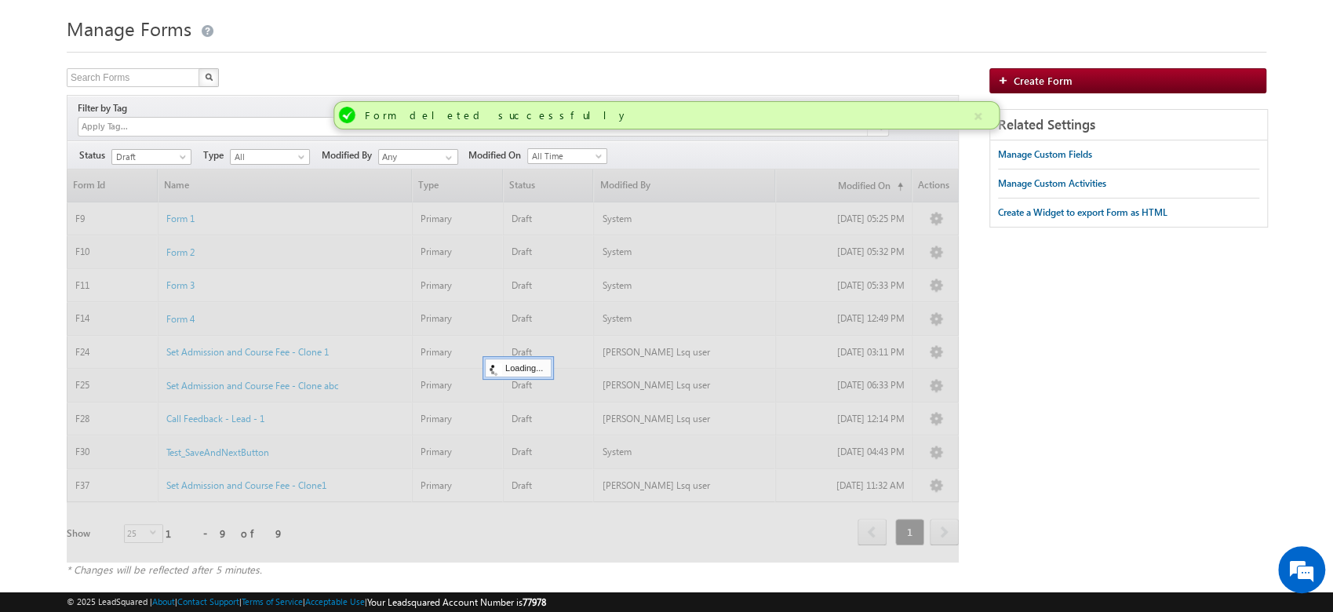
scroll to position [6, 0]
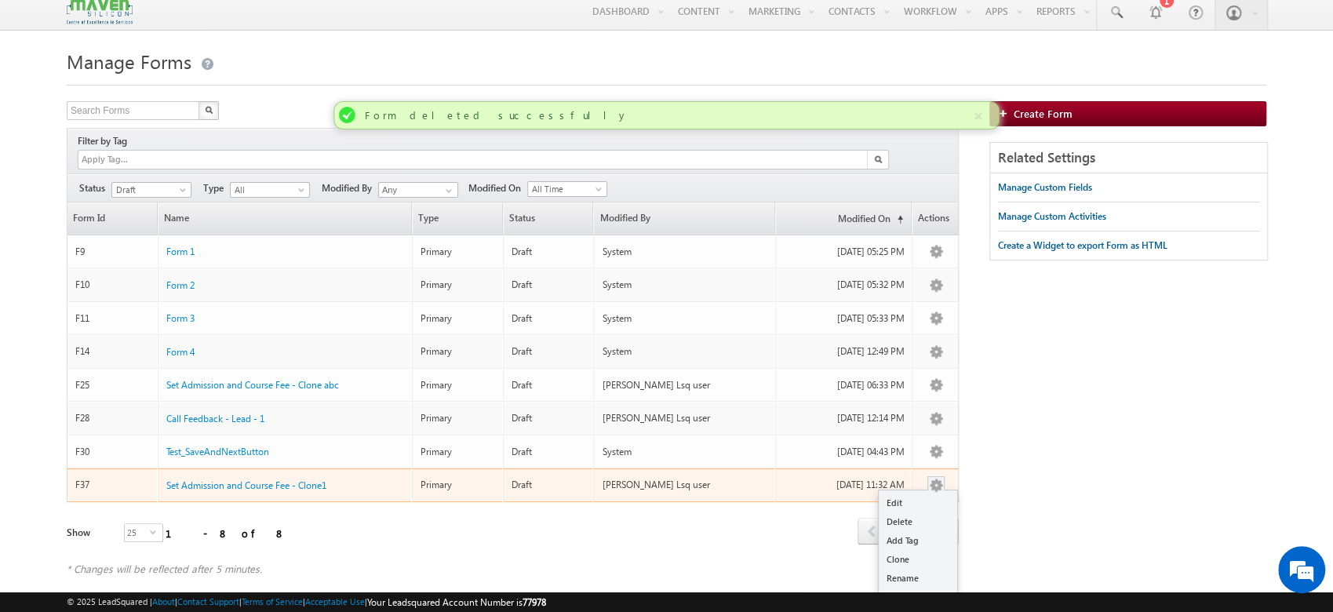
click at [931, 478] on button "button" at bounding box center [936, 486] width 16 height 16
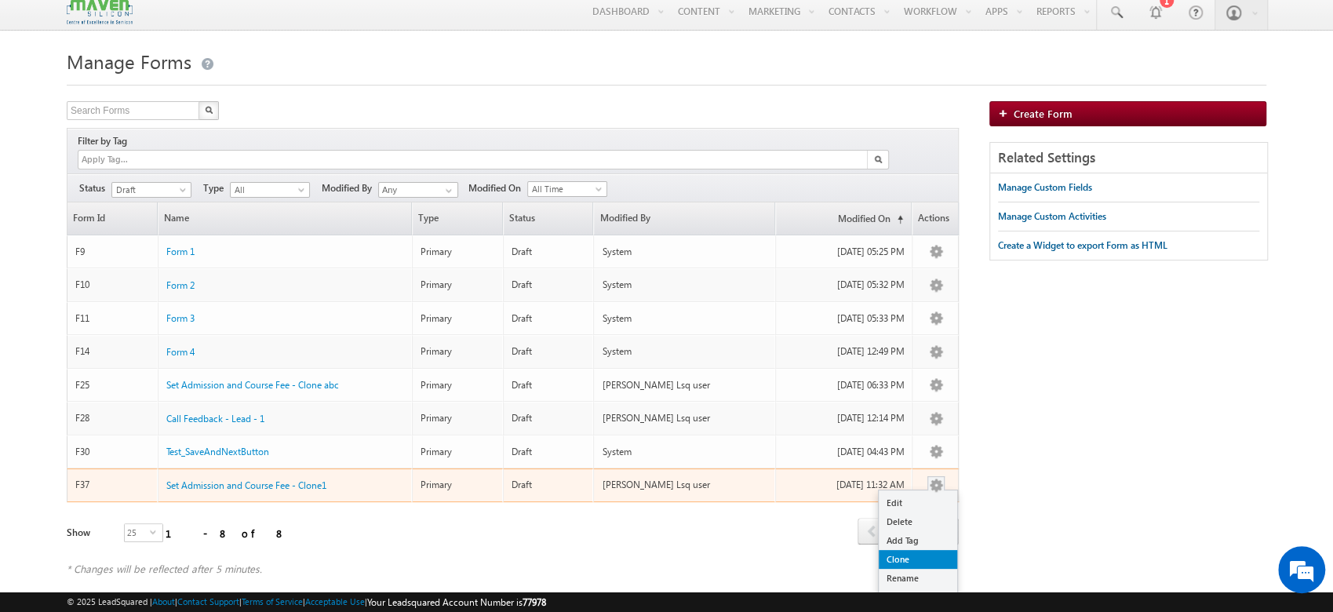
click at [915, 550] on link "Clone" at bounding box center [918, 559] width 78 height 19
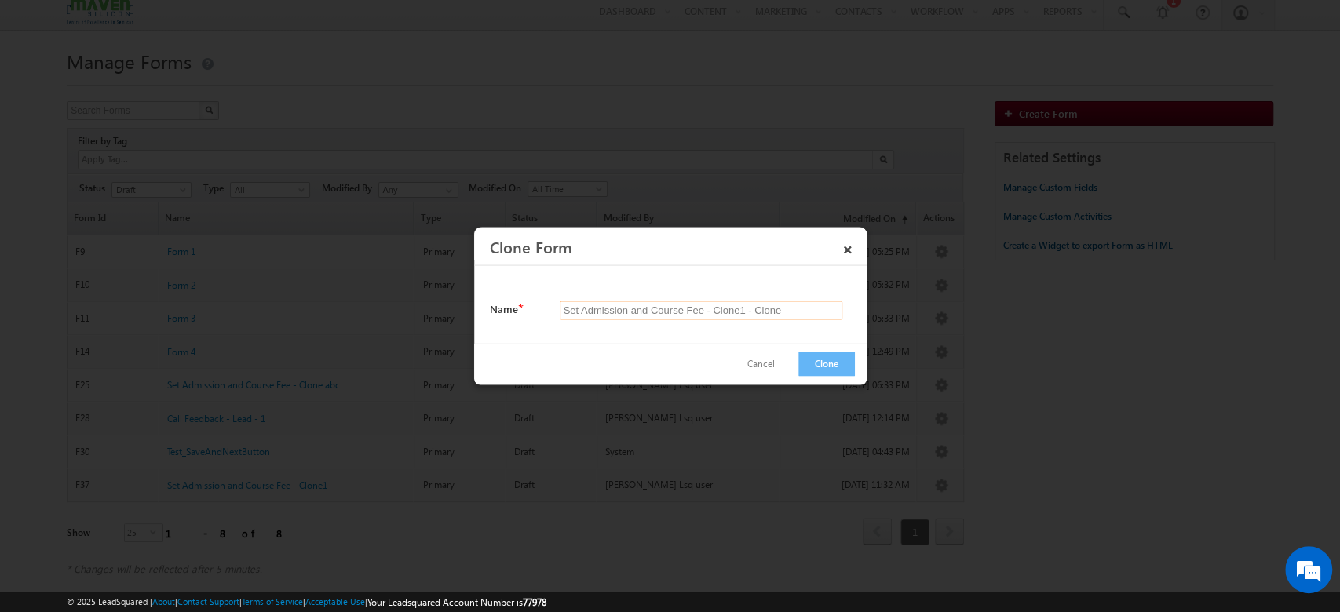
click at [782, 317] on input "Set Admission and Course Fee - Clone1 - Clone" at bounding box center [701, 310] width 283 height 19
type input "Set Admission and Course Fee - serial"
click at [818, 363] on button "Clone" at bounding box center [826, 364] width 57 height 24
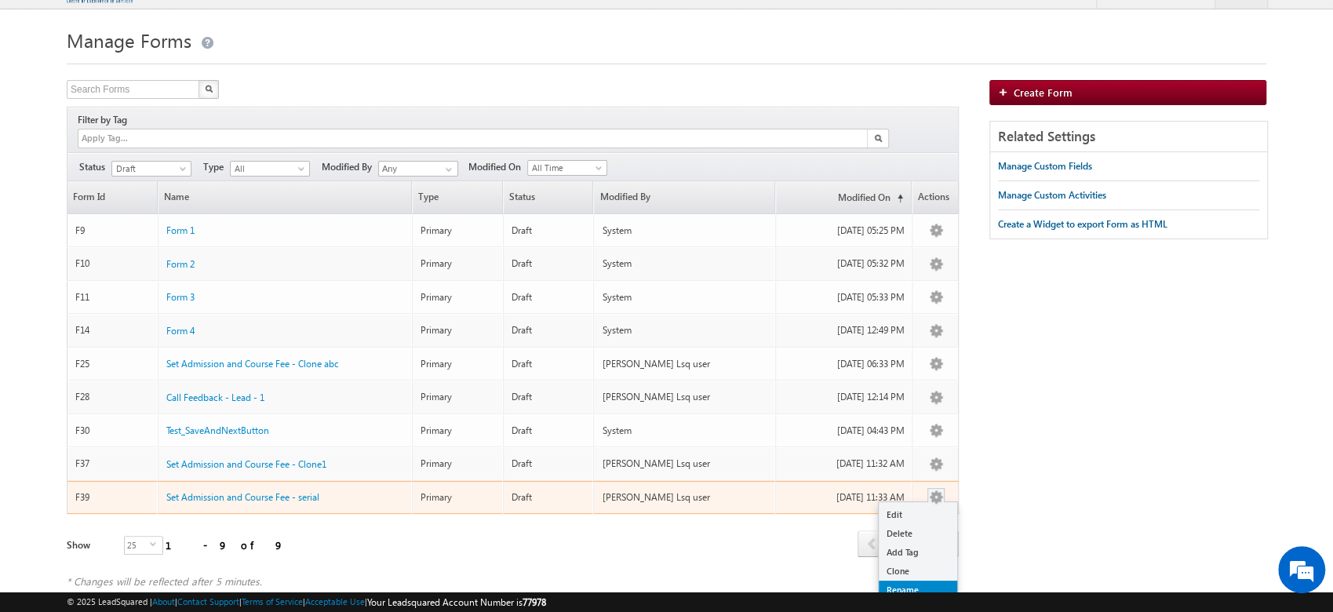
scroll to position [39, 0]
